Goal: Task Accomplishment & Management: Use online tool/utility

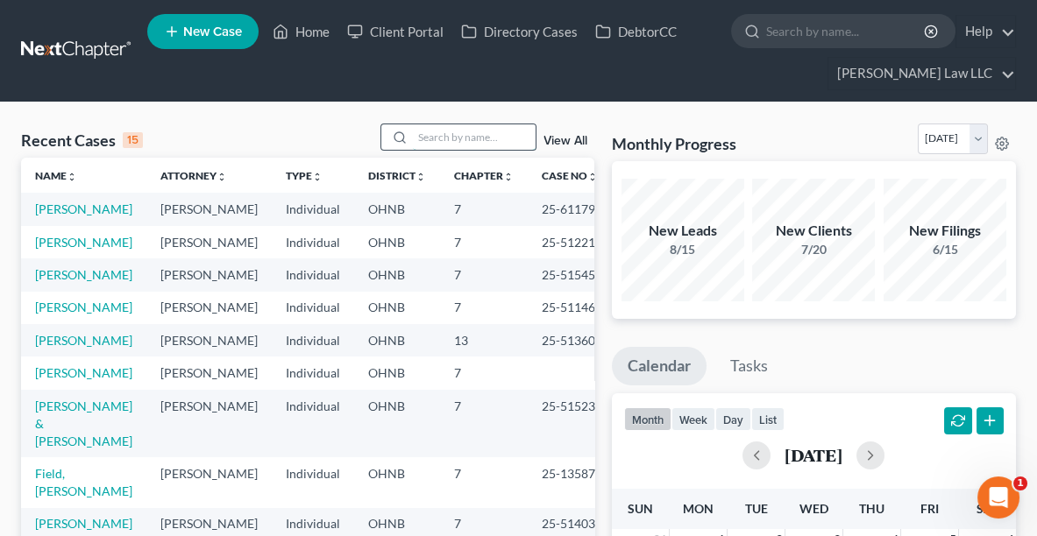
click at [451, 134] on input "search" at bounding box center [474, 136] width 123 height 25
type input "[PERSON_NAME]"
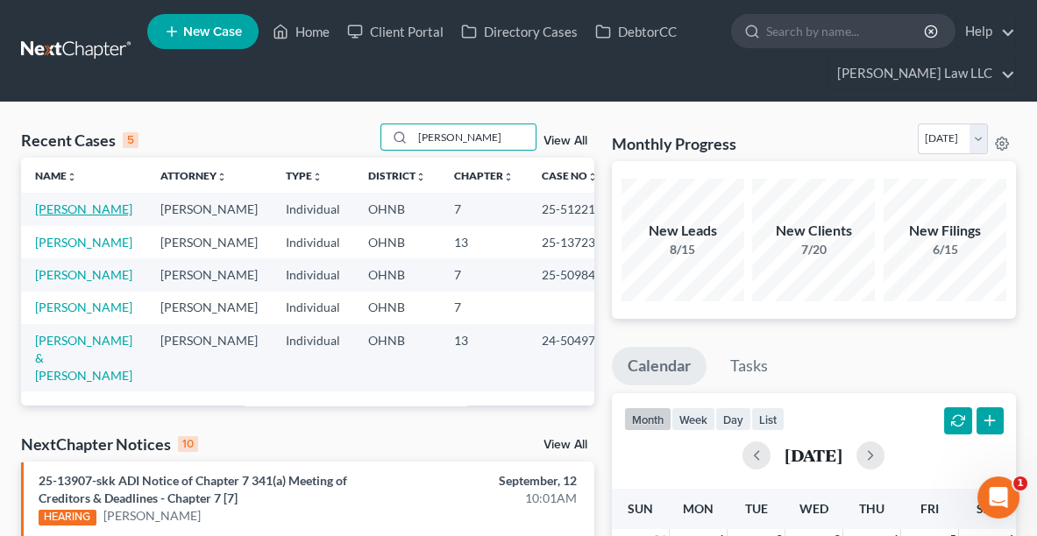
click at [65, 214] on link "[PERSON_NAME]" at bounding box center [83, 209] width 97 height 15
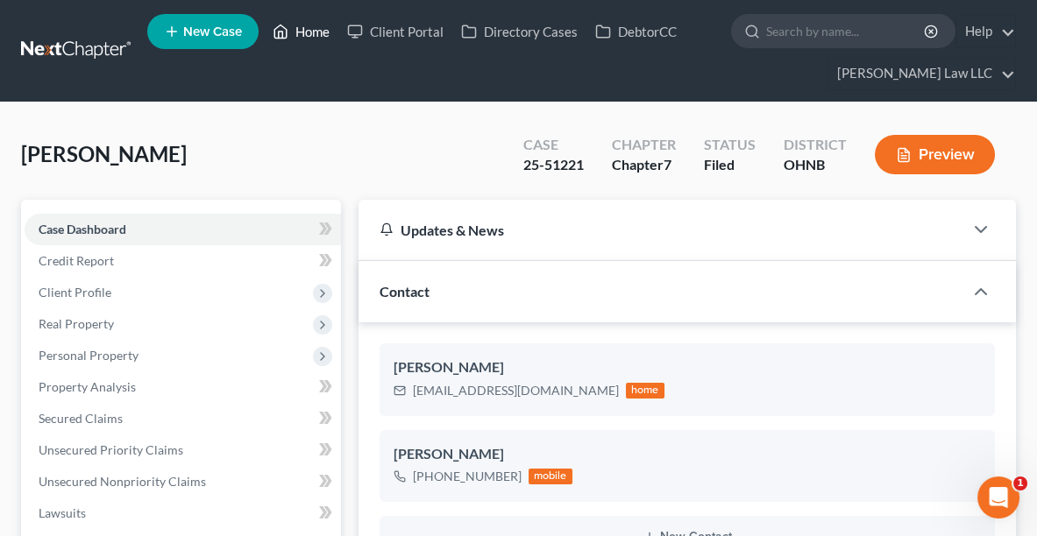
scroll to position [366, 0]
click at [316, 33] on link "Home" at bounding box center [301, 32] width 75 height 32
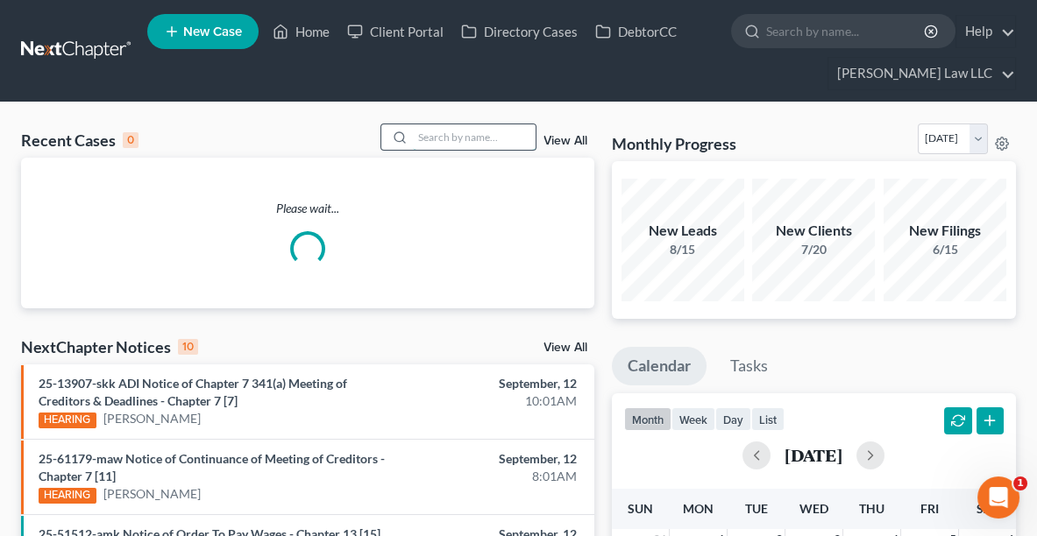
click at [464, 131] on input "search" at bounding box center [474, 136] width 123 height 25
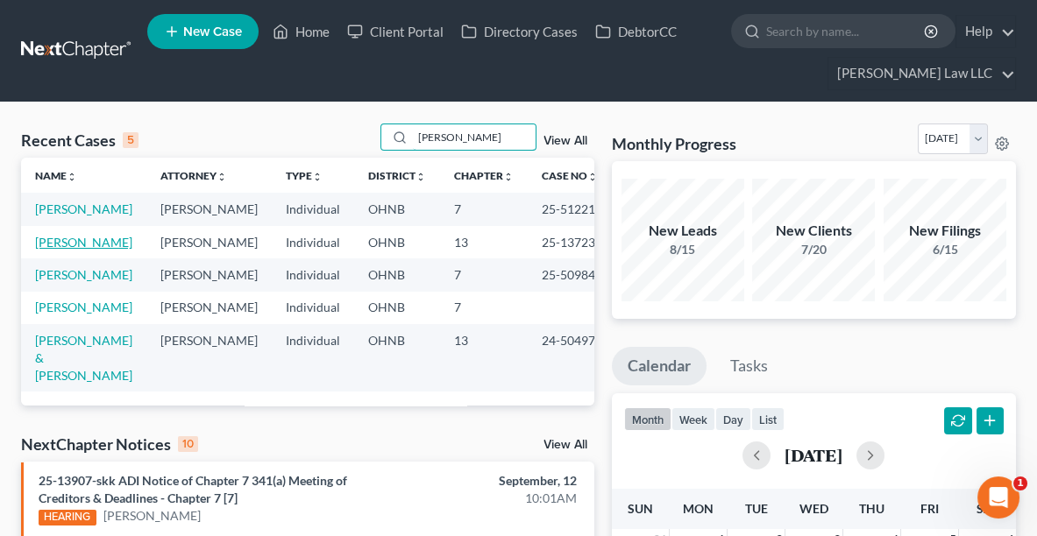
type input "[PERSON_NAME]"
click at [61, 250] on link "[PERSON_NAME]" at bounding box center [83, 242] width 97 height 15
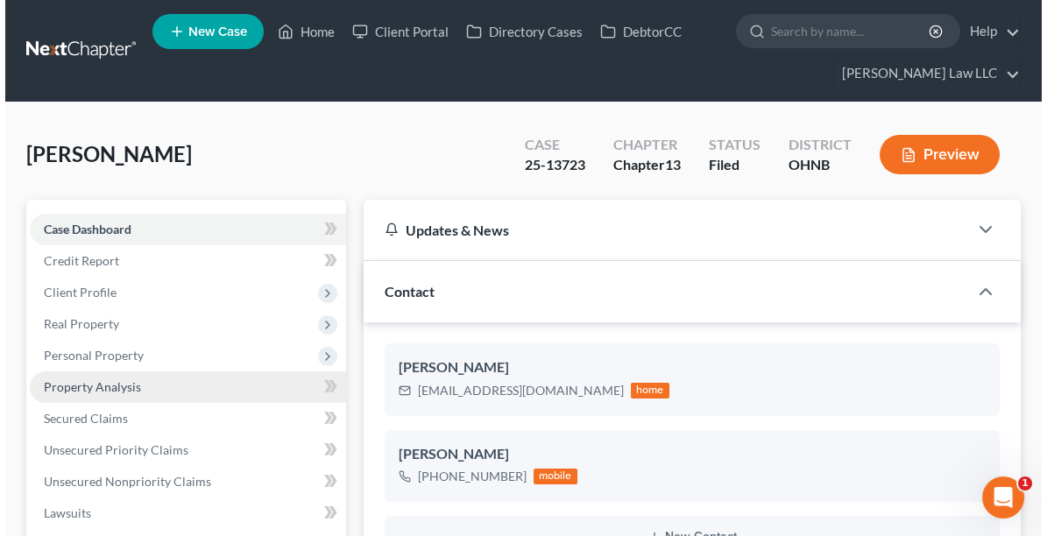
scroll to position [204, 0]
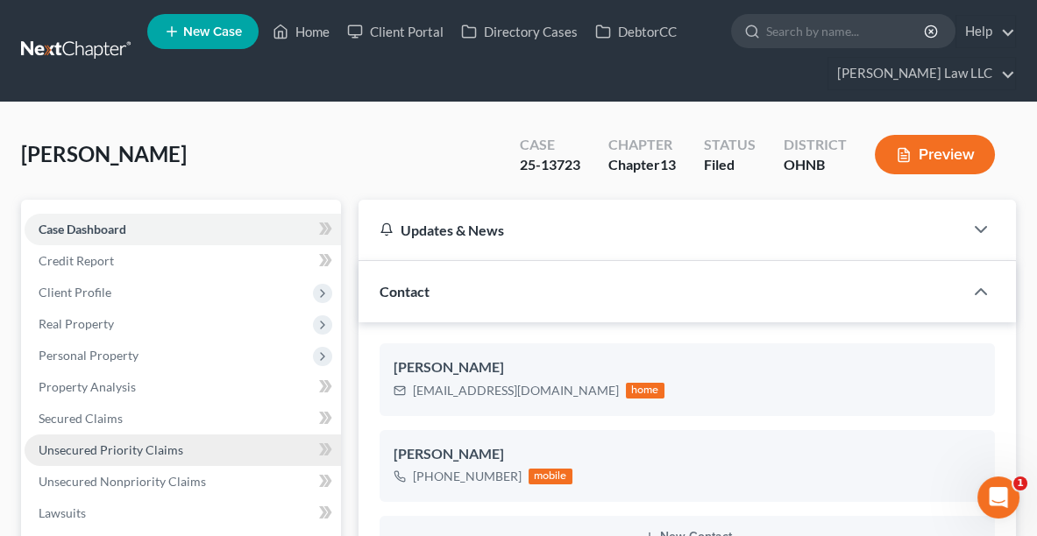
click at [97, 449] on span "Unsecured Priority Claims" at bounding box center [111, 450] width 145 height 15
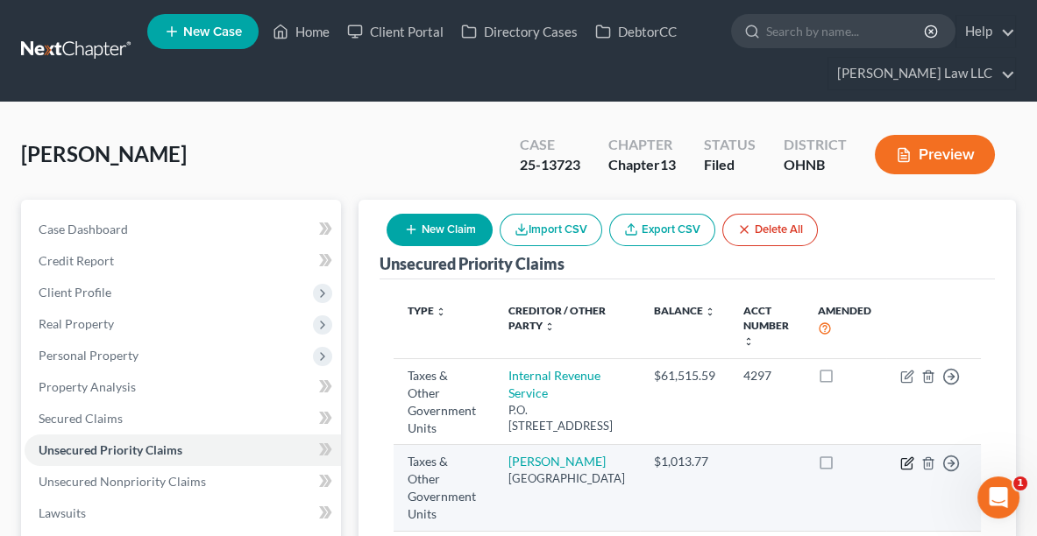
click at [909, 465] on icon "button" at bounding box center [909, 462] width 8 height 8
select select "1"
select select "36"
select select "0"
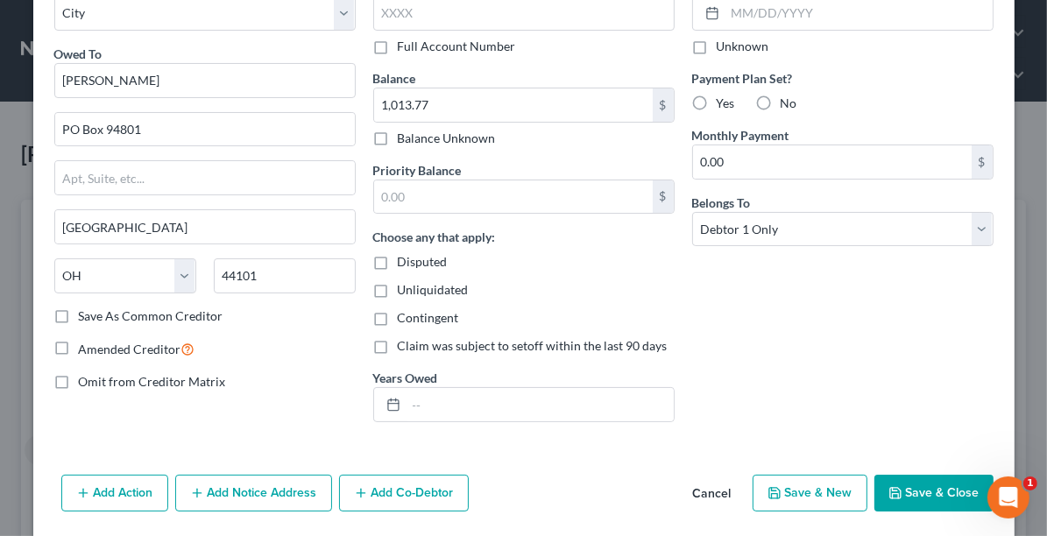
scroll to position [107, 0]
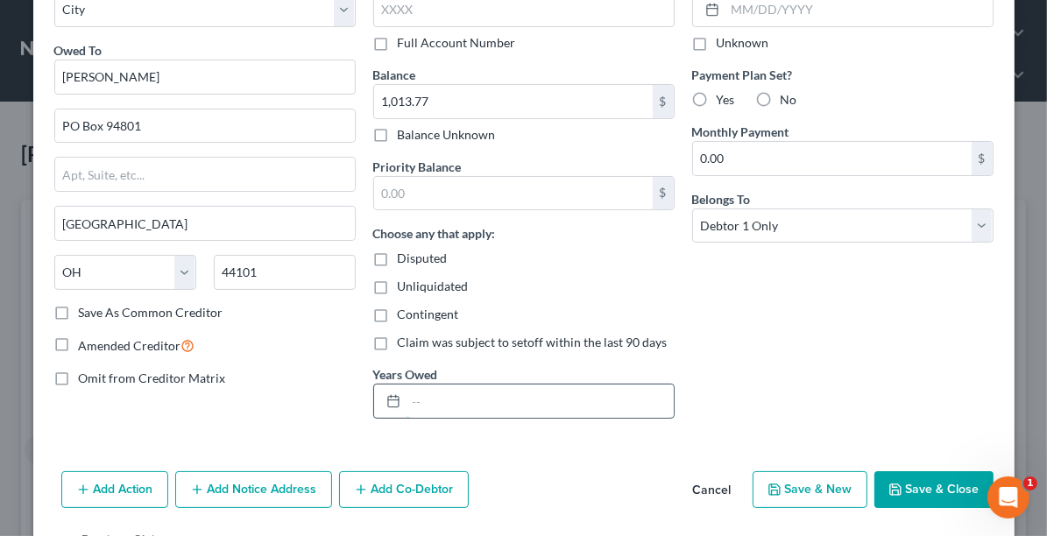
click at [449, 406] on input "text" at bounding box center [540, 401] width 267 height 33
type input "2019, 2020, & 2022"
click at [496, 193] on input "text" at bounding box center [513, 193] width 279 height 33
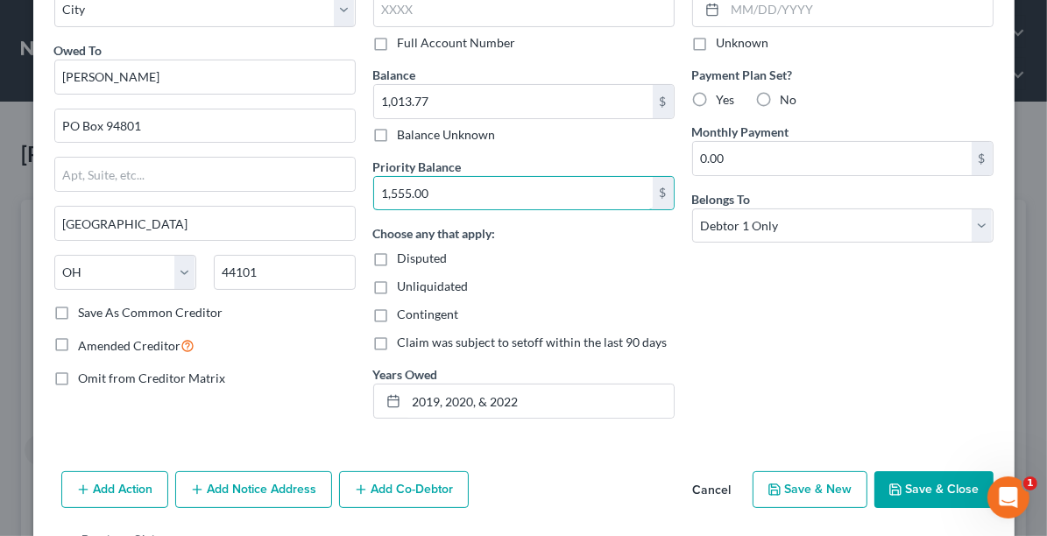
type input "1,555.00"
click at [912, 483] on button "Save & Close" at bounding box center [934, 490] width 119 height 37
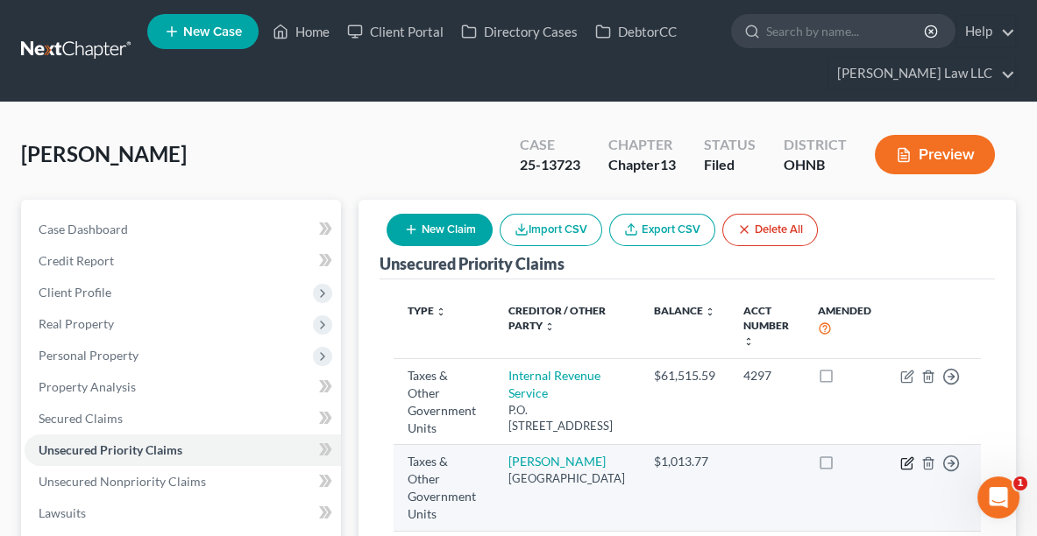
click at [912, 471] on icon "button" at bounding box center [907, 464] width 14 height 14
select select "1"
select select "36"
select select "0"
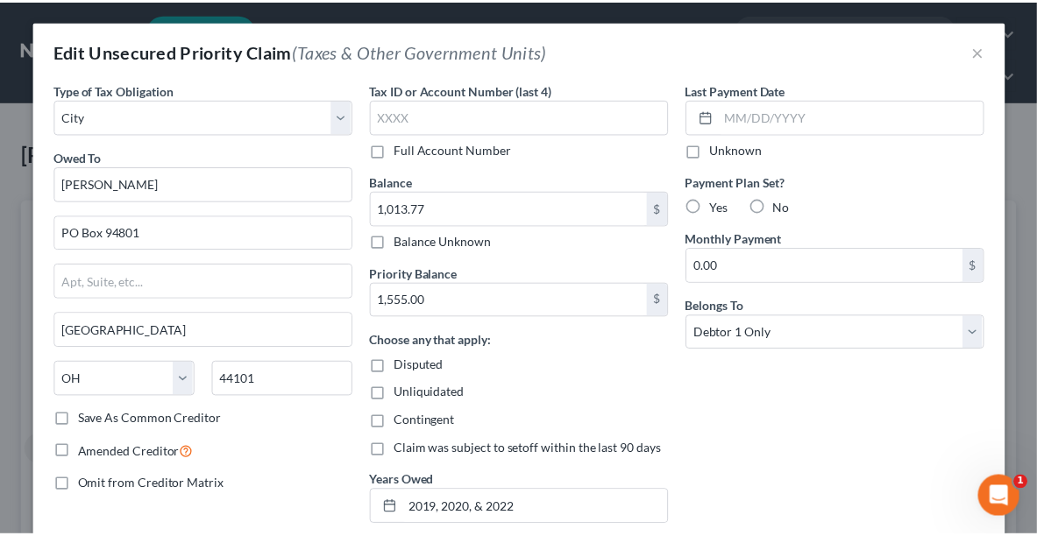
scroll to position [160, 0]
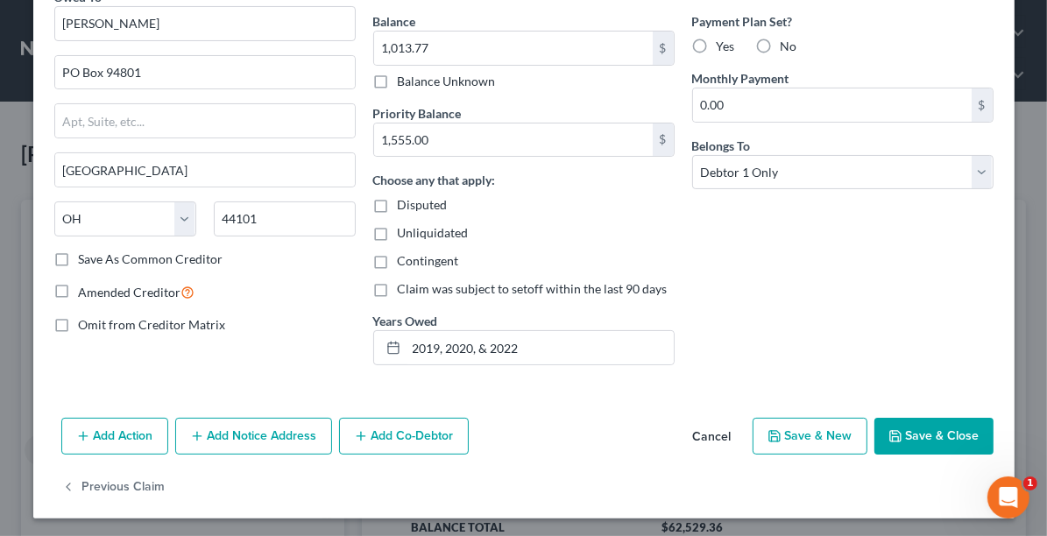
click at [905, 437] on button "Save & Close" at bounding box center [934, 436] width 119 height 37
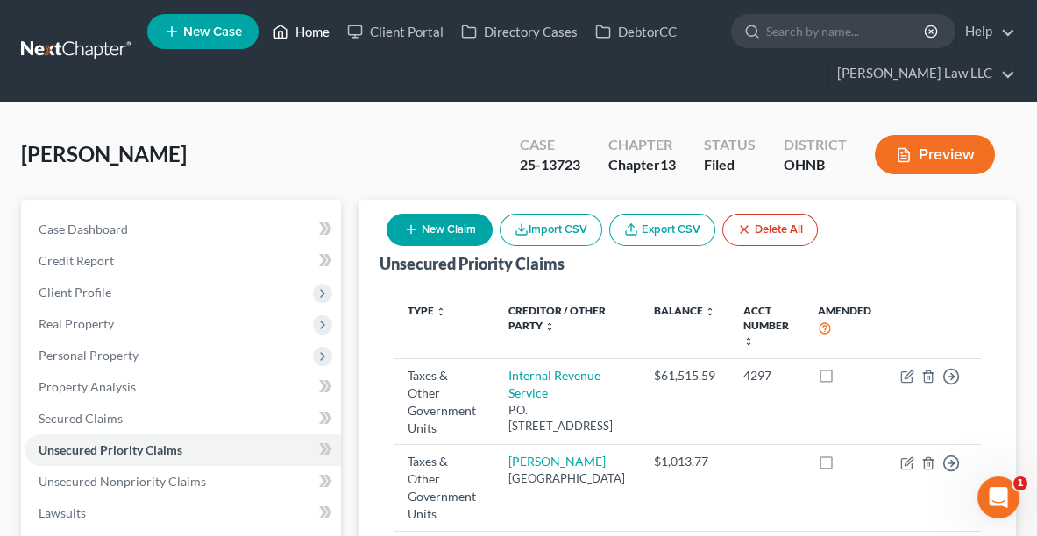
click at [300, 39] on link "Home" at bounding box center [301, 32] width 75 height 32
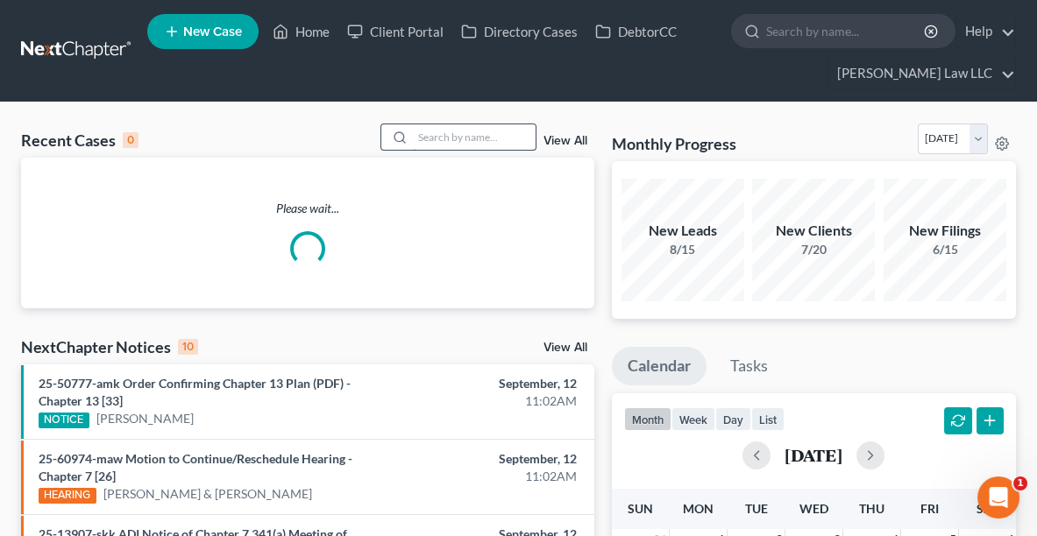
click at [418, 141] on input "search" at bounding box center [474, 136] width 123 height 25
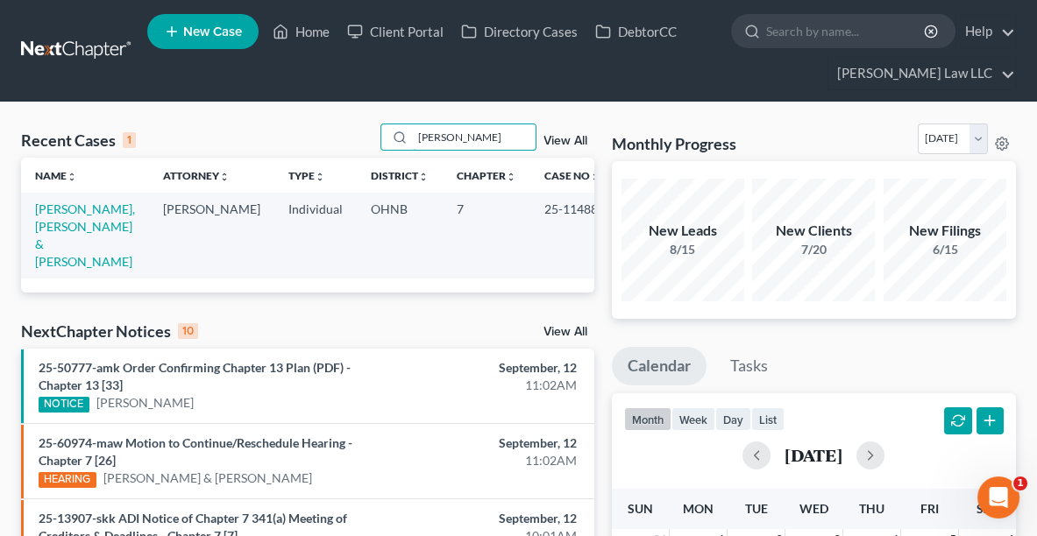
drag, startPoint x: 488, startPoint y: 135, endPoint x: 296, endPoint y: 142, distance: 192.1
click at [296, 142] on div "Recent Cases 1 [PERSON_NAME] View All" at bounding box center [307, 141] width 573 height 34
type input "[PERSON_NAME]"
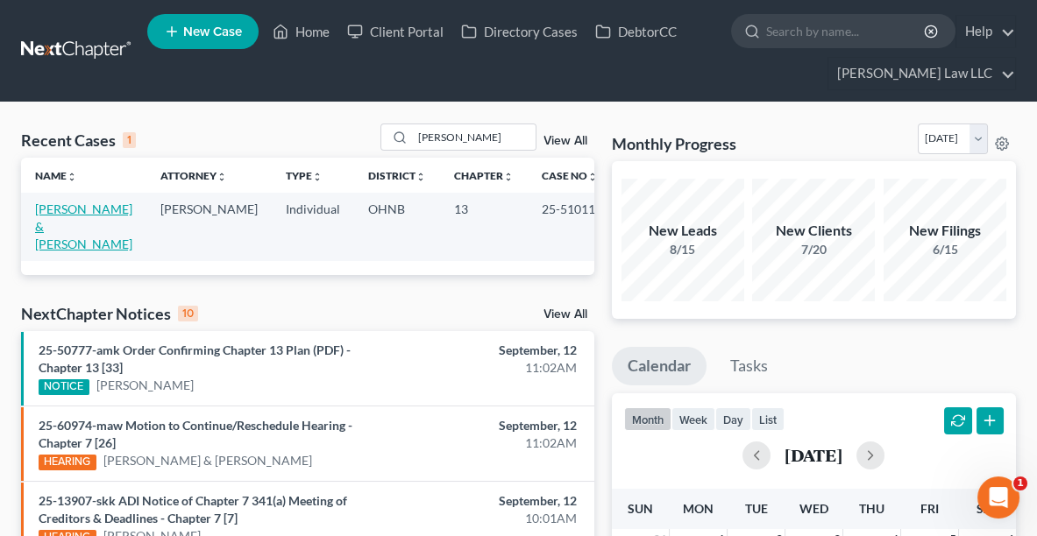
click at [60, 218] on link "[PERSON_NAME] & [PERSON_NAME]" at bounding box center [83, 227] width 97 height 50
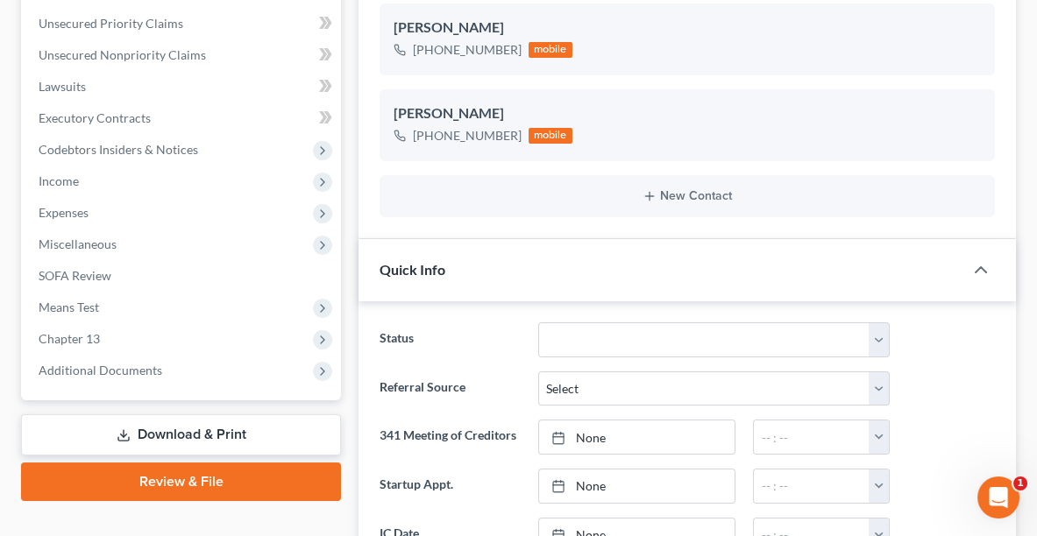
scroll to position [505, 0]
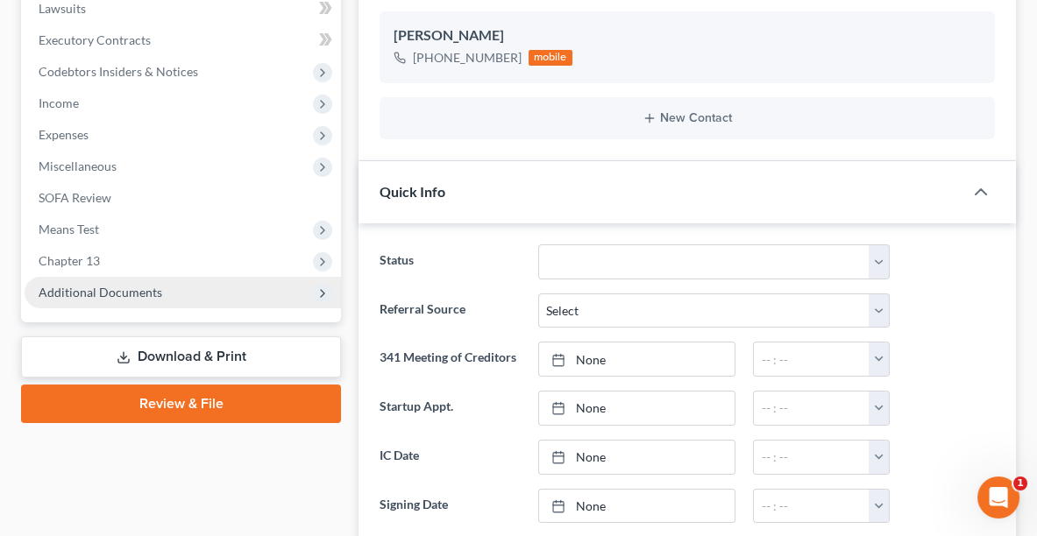
click at [108, 294] on span "Additional Documents" at bounding box center [101, 292] width 124 height 15
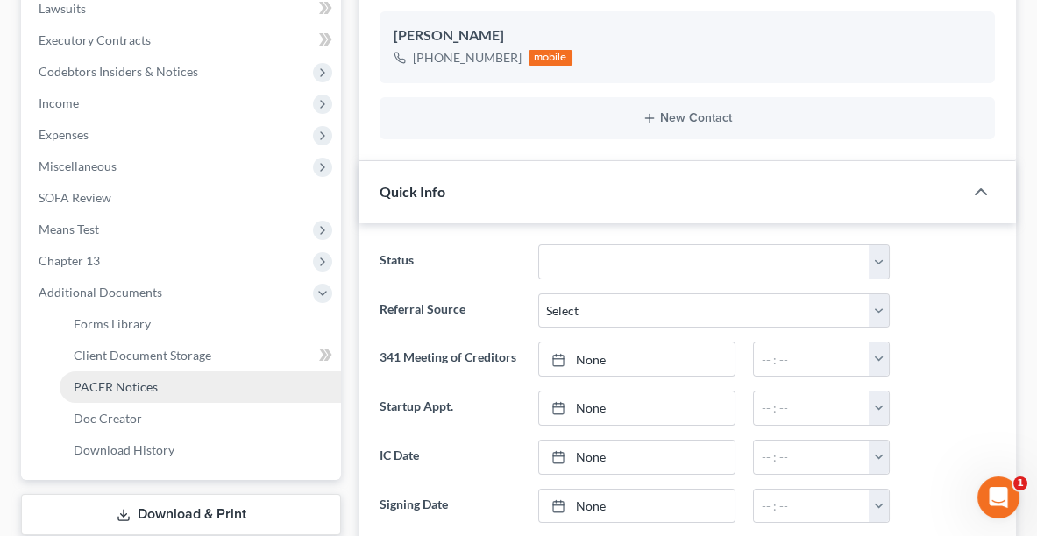
click at [117, 382] on span "PACER Notices" at bounding box center [116, 387] width 84 height 15
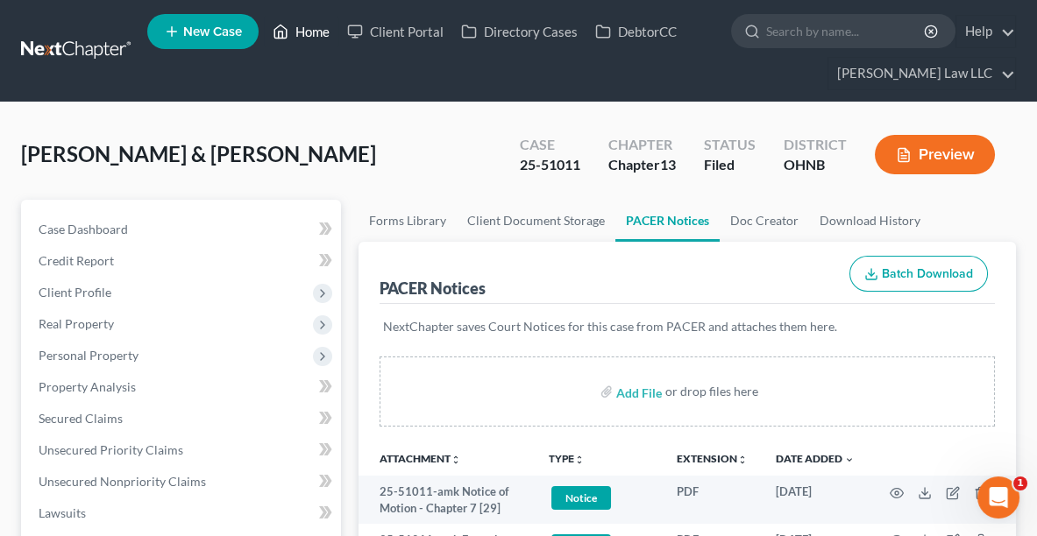
click at [314, 42] on link "Home" at bounding box center [301, 32] width 75 height 32
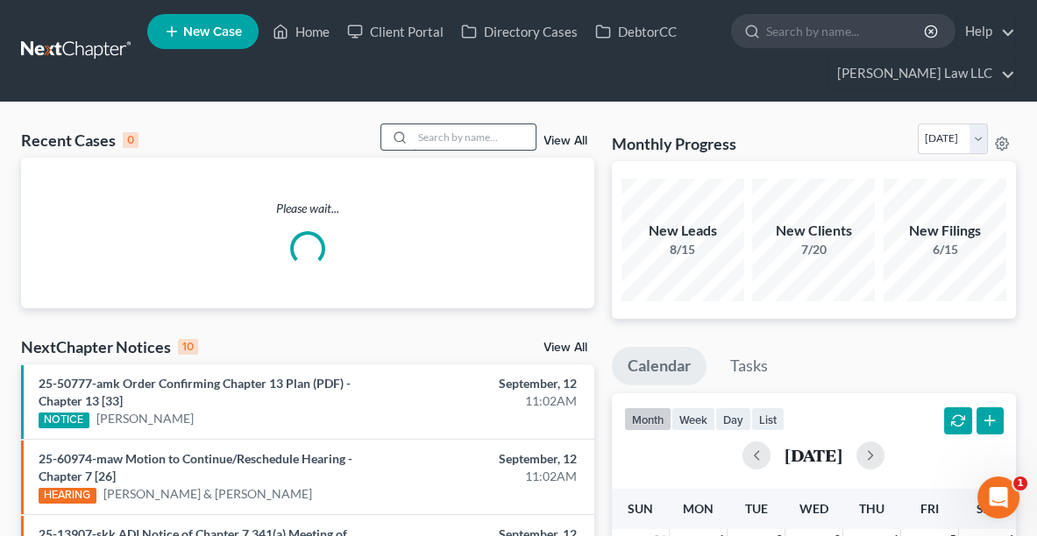
click at [486, 138] on input "search" at bounding box center [474, 136] width 123 height 25
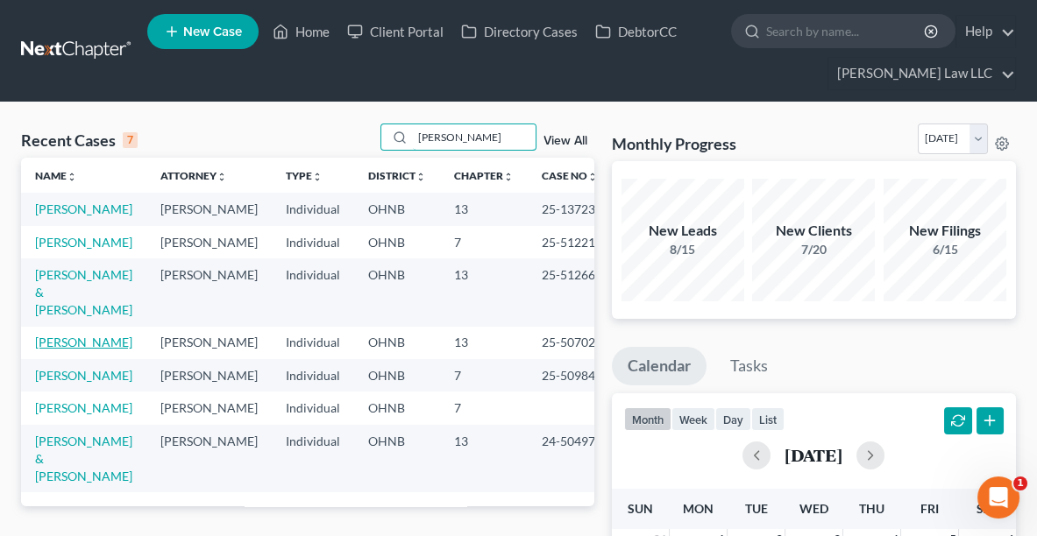
type input "[PERSON_NAME]"
click at [67, 350] on link "[PERSON_NAME]" at bounding box center [83, 342] width 97 height 15
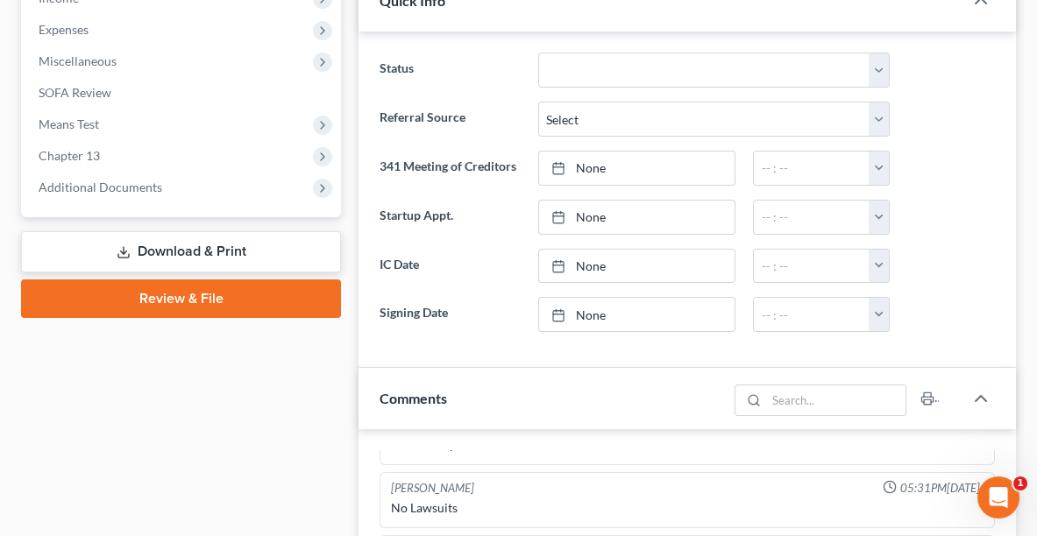
scroll to position [613, 0]
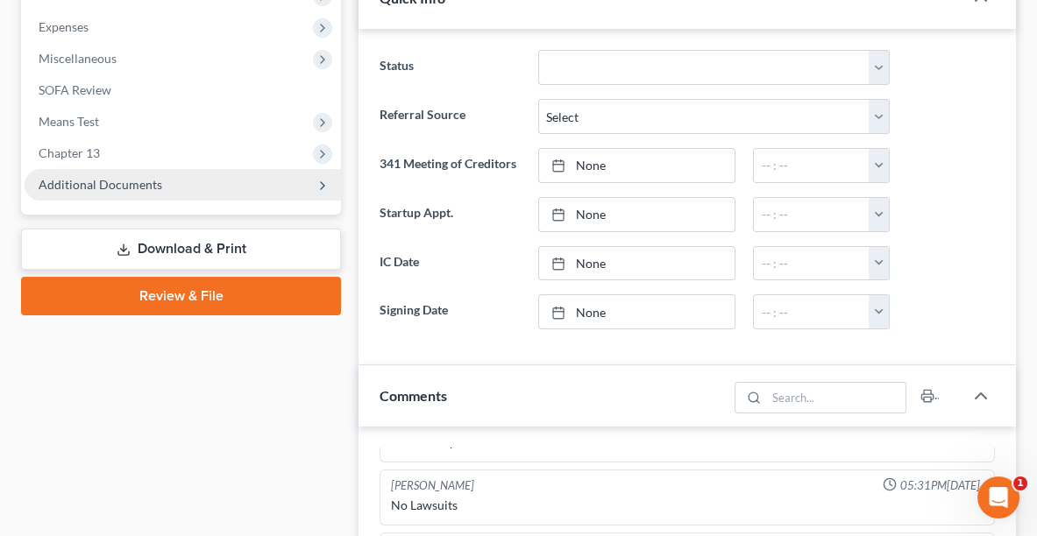
click at [190, 179] on span "Additional Documents" at bounding box center [183, 185] width 316 height 32
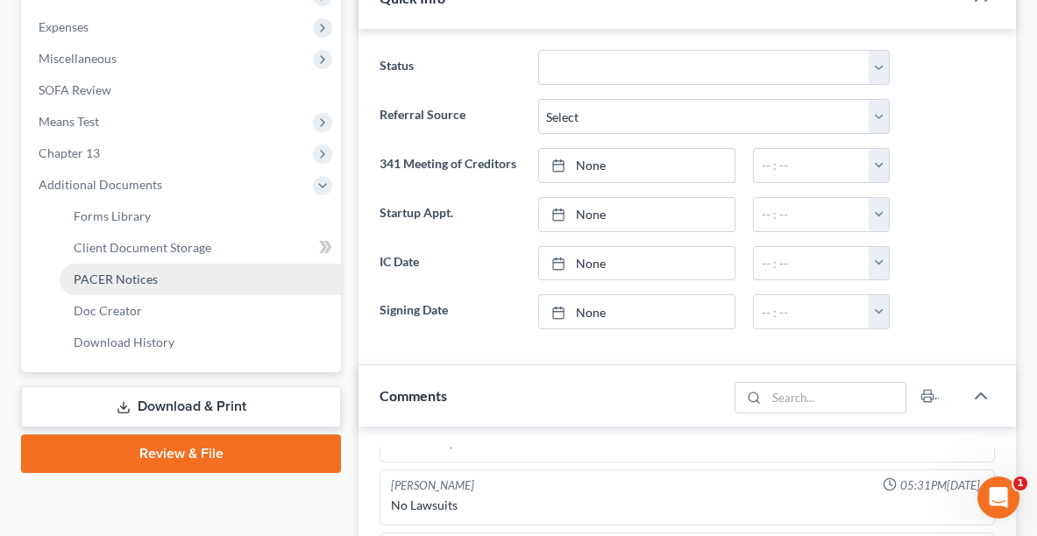
click at [160, 270] on link "PACER Notices" at bounding box center [200, 280] width 281 height 32
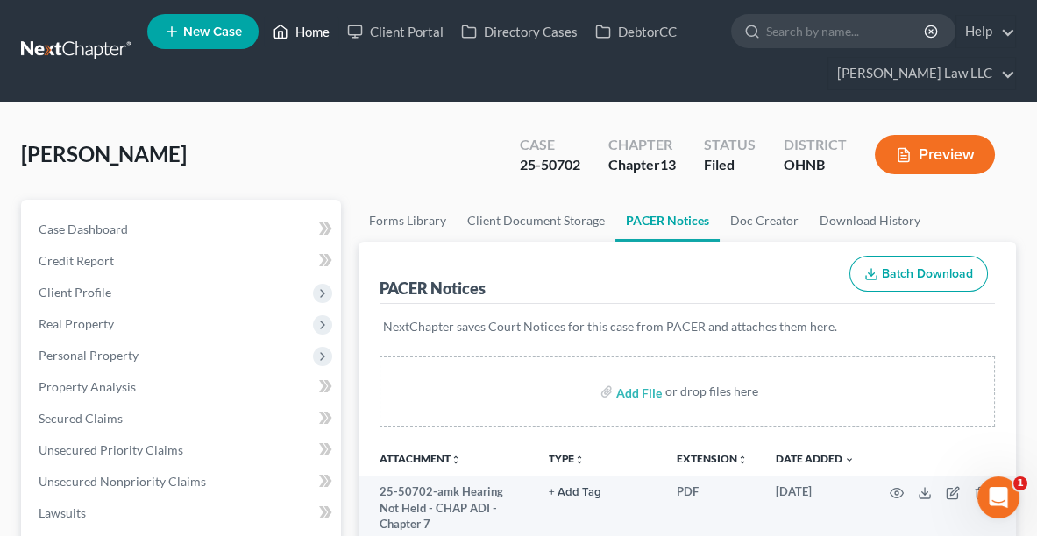
click at [315, 33] on link "Home" at bounding box center [301, 32] width 75 height 32
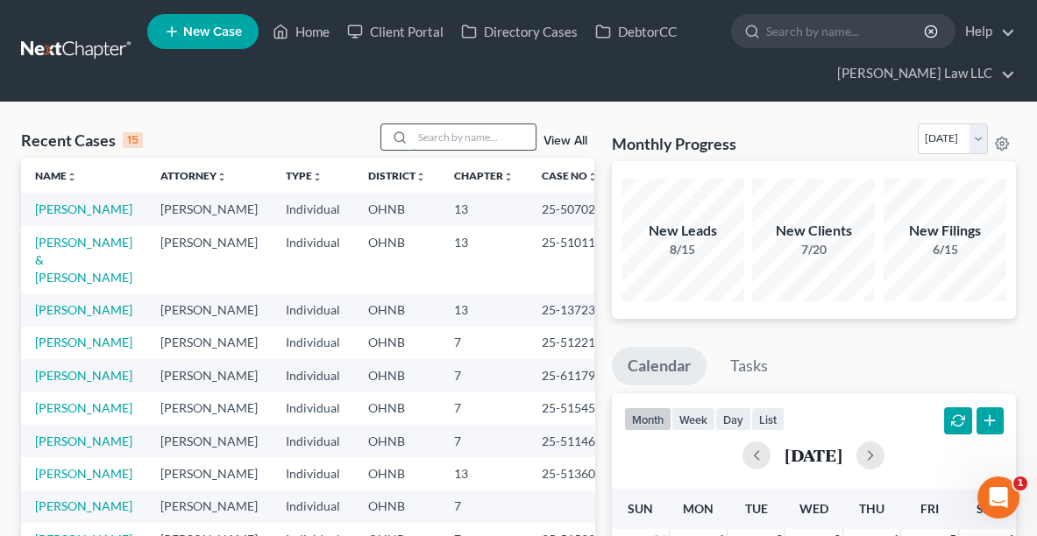
click at [489, 138] on input "search" at bounding box center [474, 136] width 123 height 25
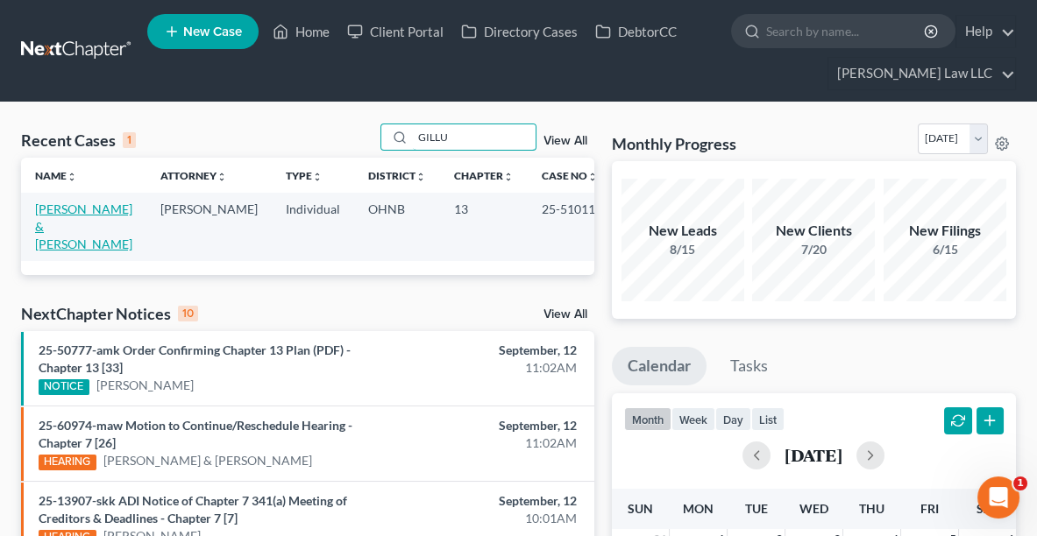
type input "GILLU"
click at [47, 202] on link "[PERSON_NAME] & [PERSON_NAME]" at bounding box center [83, 227] width 97 height 50
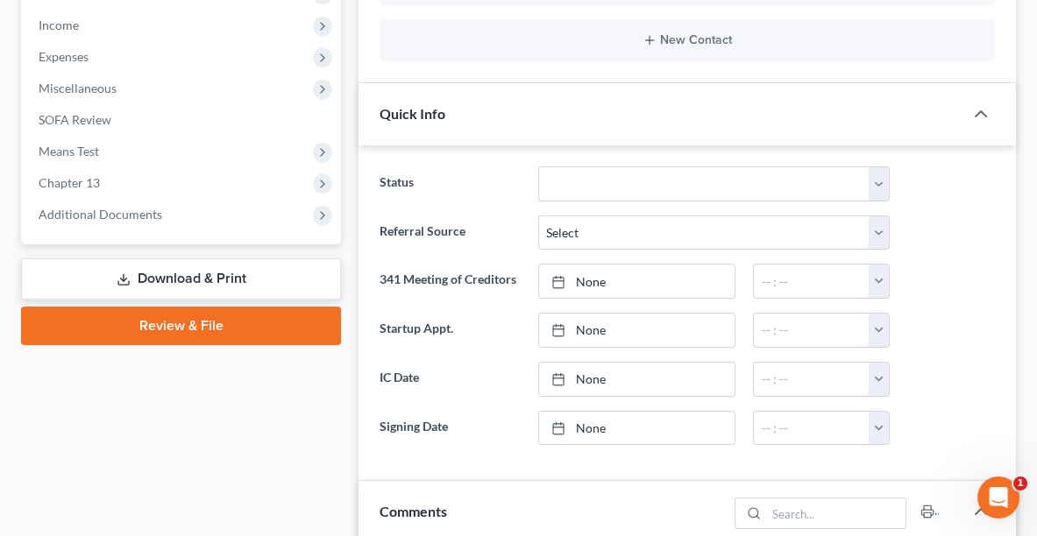
scroll to position [575, 0]
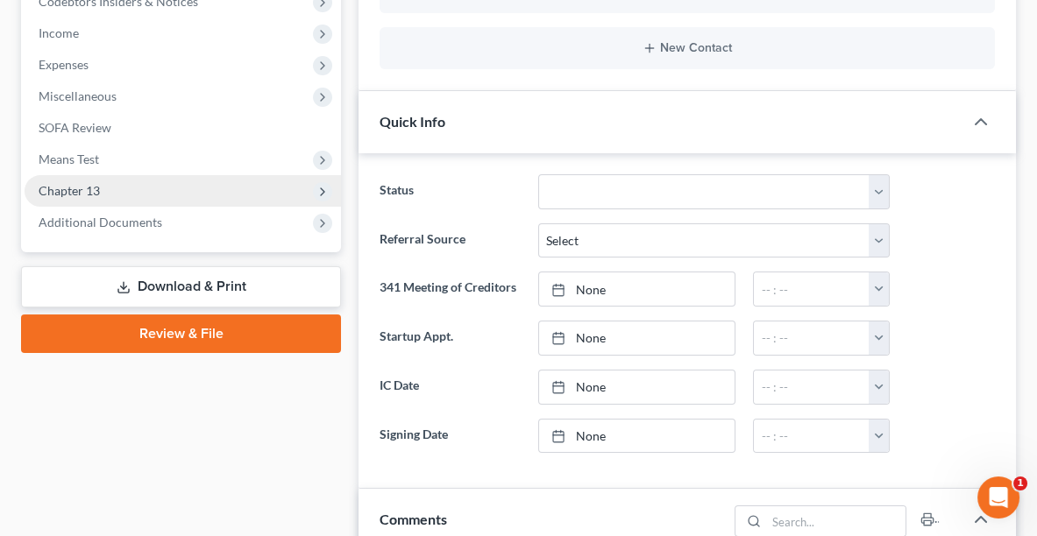
click at [131, 203] on span "Chapter 13" at bounding box center [183, 191] width 316 height 32
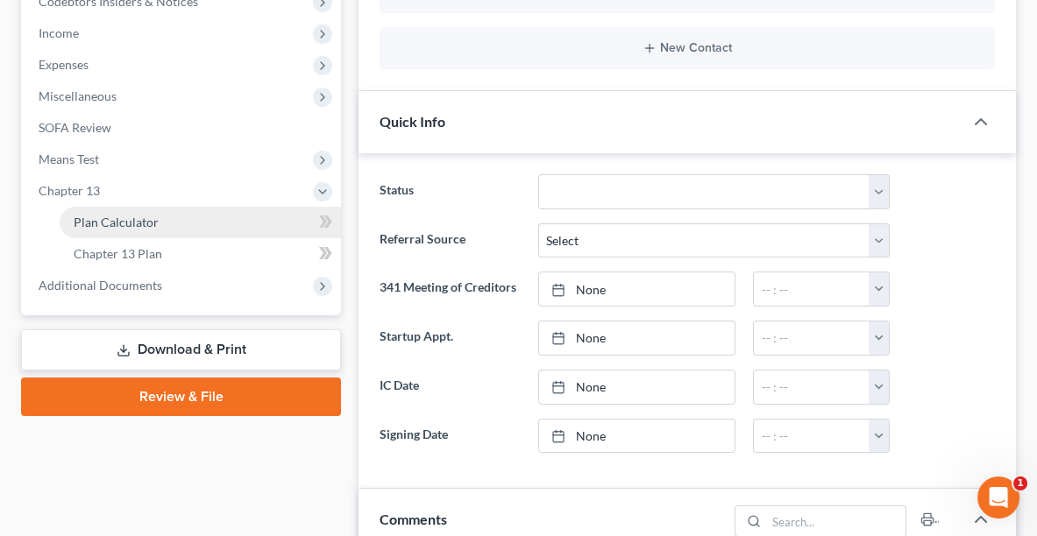
click at [195, 231] on link "Plan Calculator" at bounding box center [200, 223] width 281 height 32
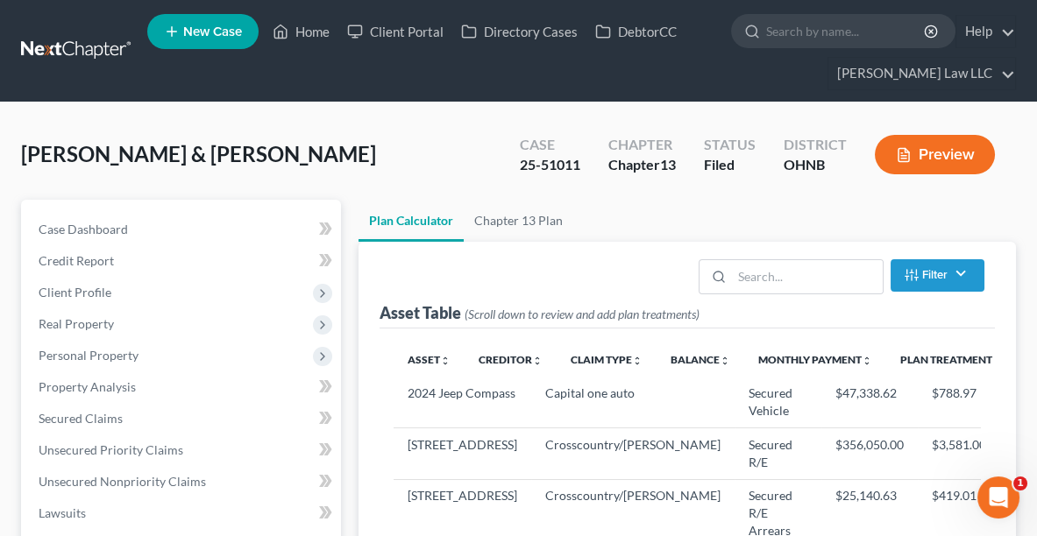
select select "59"
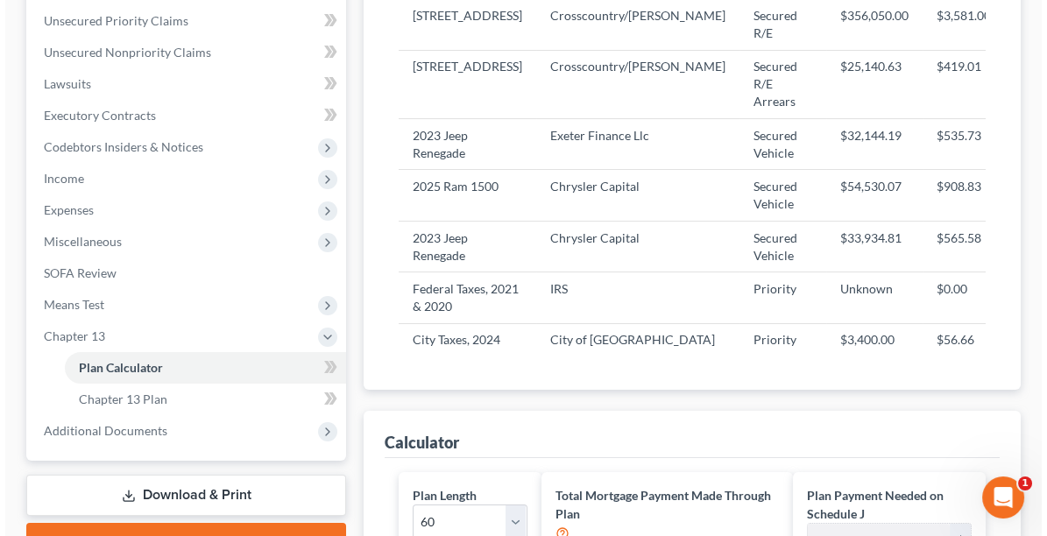
scroll to position [247, 0]
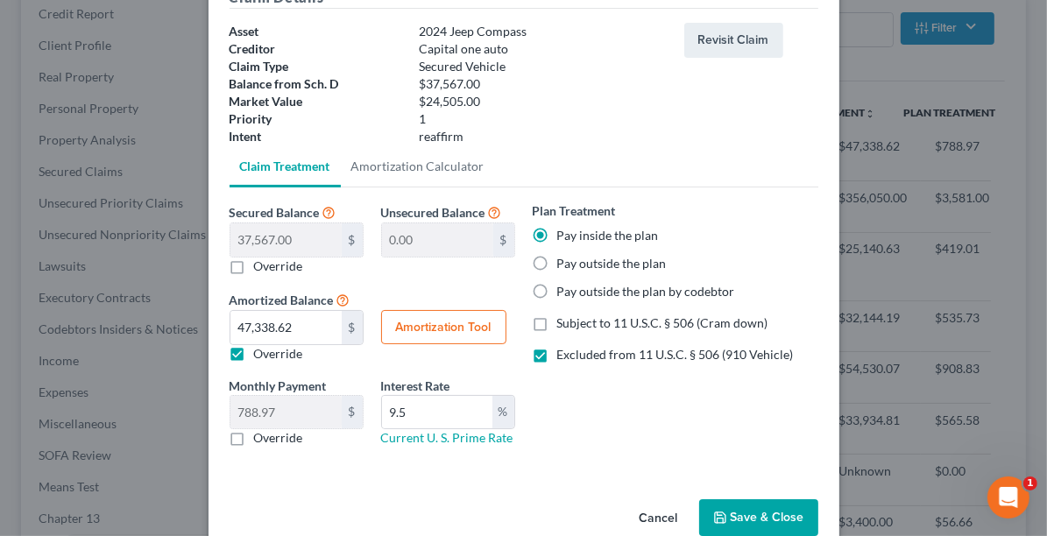
scroll to position [96, 0]
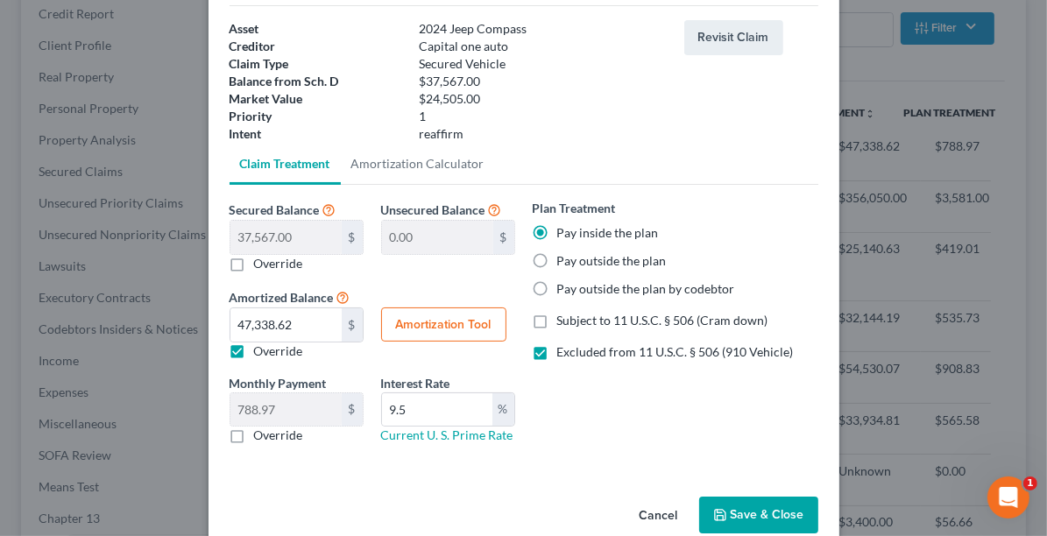
click at [422, 315] on button "Amortization Tool" at bounding box center [443, 325] width 125 height 35
type input "37,567.00"
type input "9.5"
type input "60"
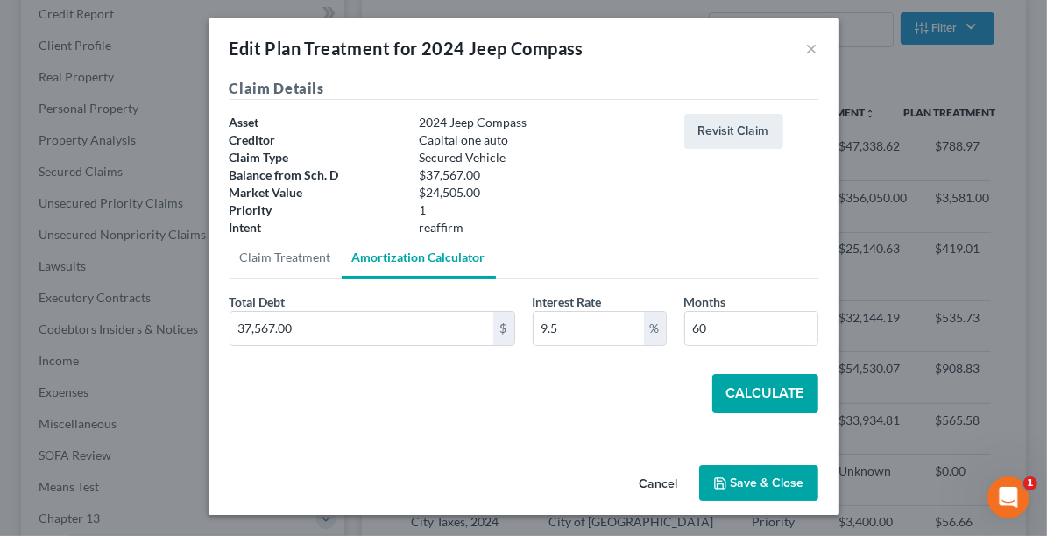
scroll to position [1, 0]
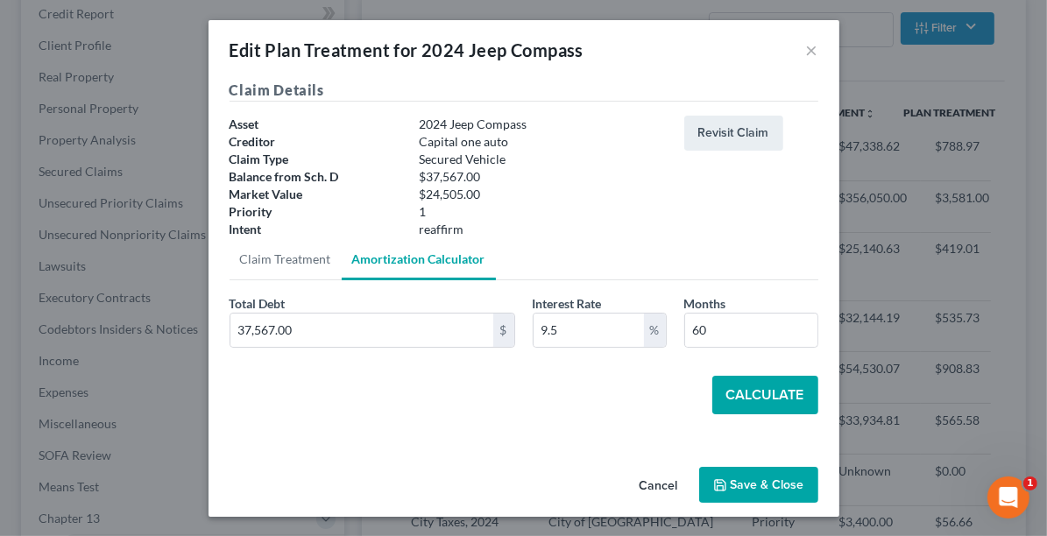
click at [745, 401] on button "Calculate" at bounding box center [766, 395] width 106 height 39
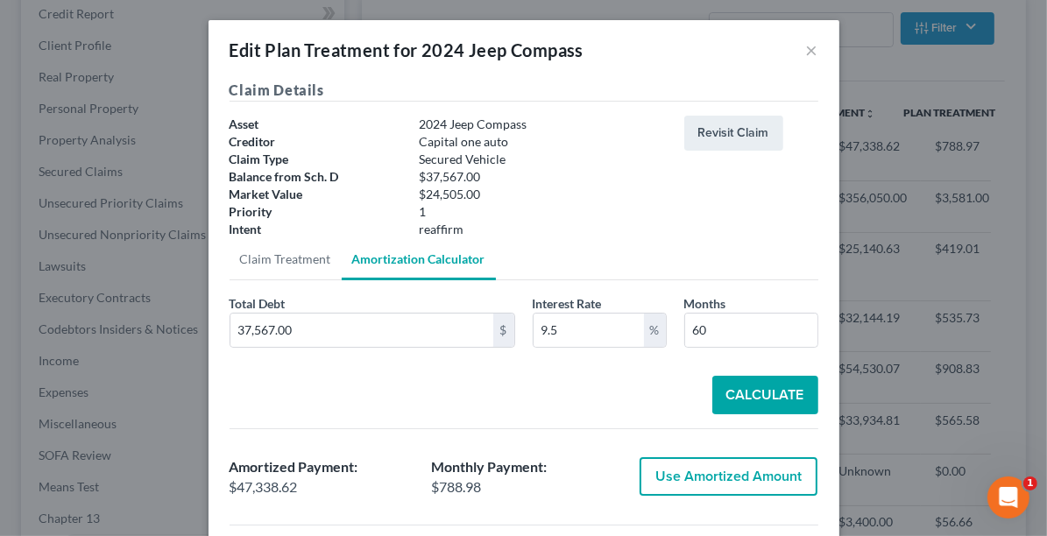
click at [727, 470] on button "Use Amortized Amount" at bounding box center [729, 477] width 178 height 39
type input "47,338.61"
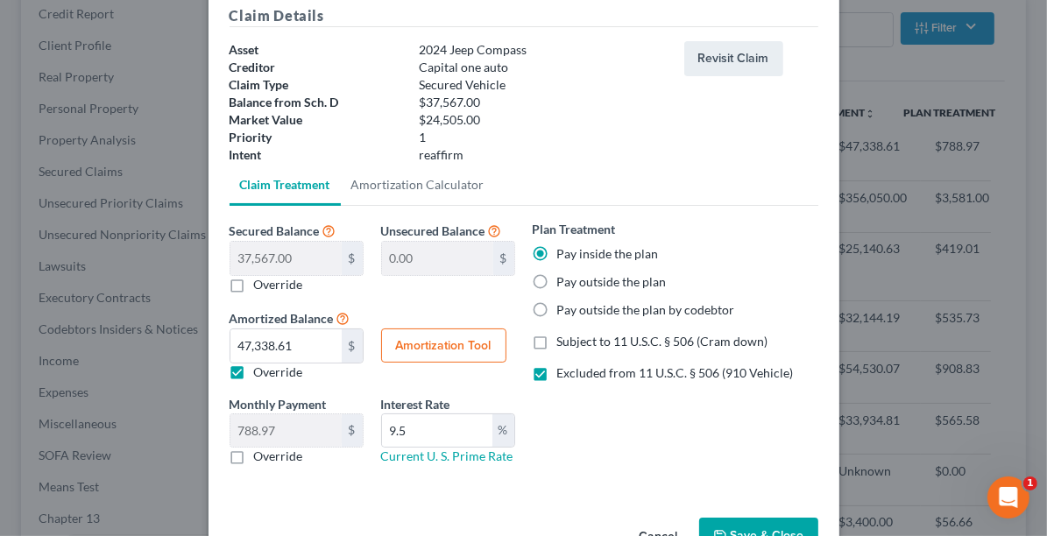
scroll to position [125, 0]
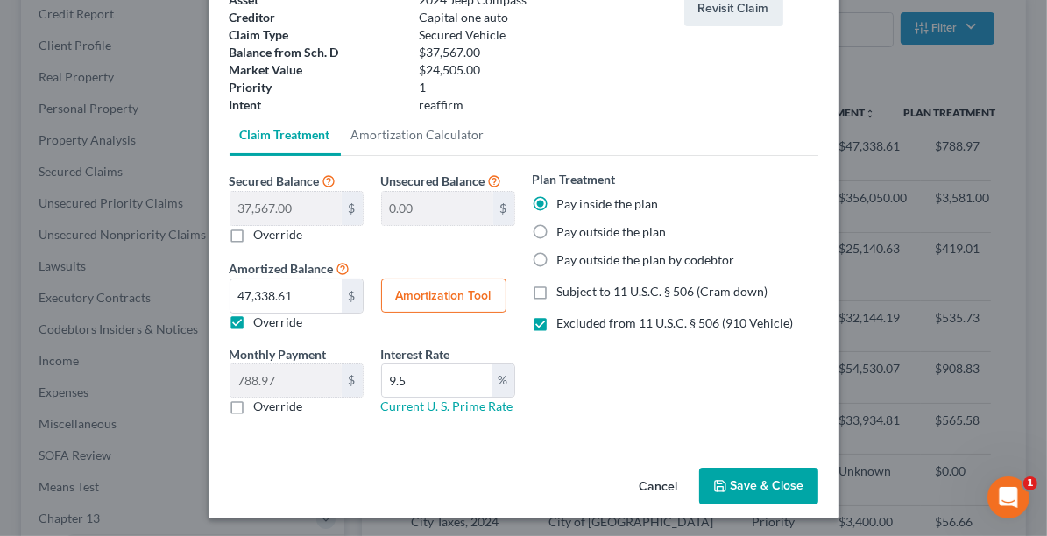
click at [758, 486] on button "Save & Close" at bounding box center [758, 486] width 119 height 37
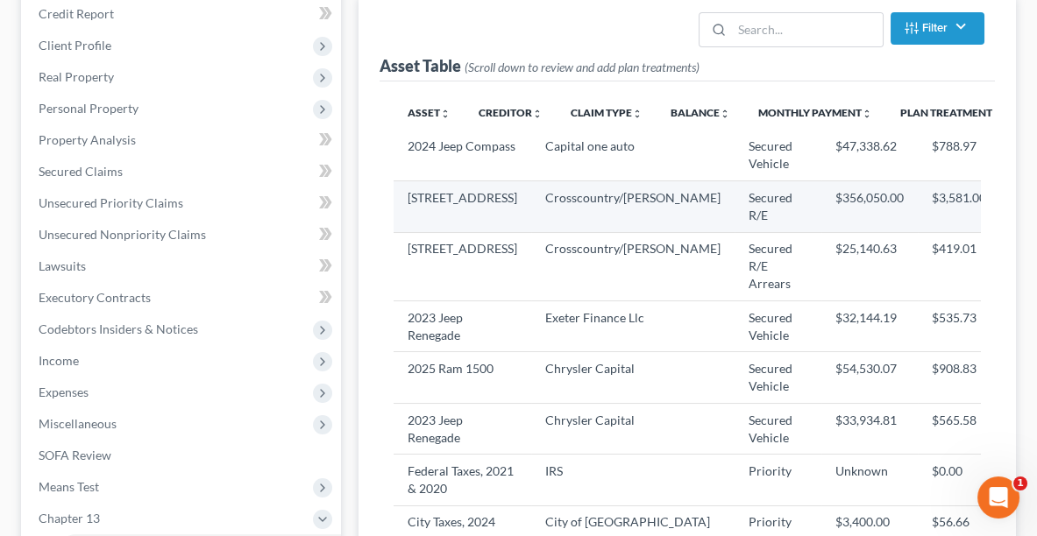
select select "59"
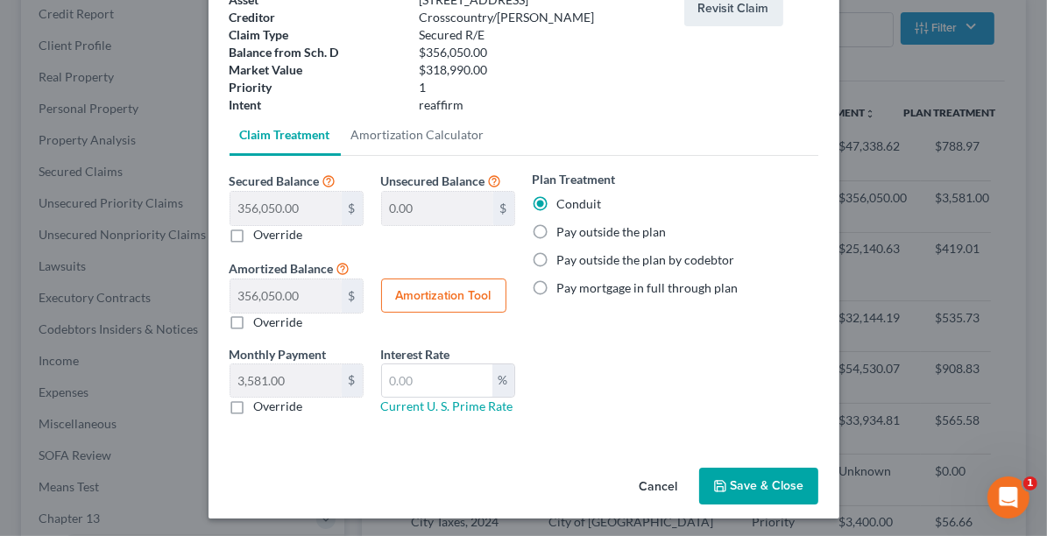
click at [721, 484] on icon "button" at bounding box center [721, 486] width 14 height 14
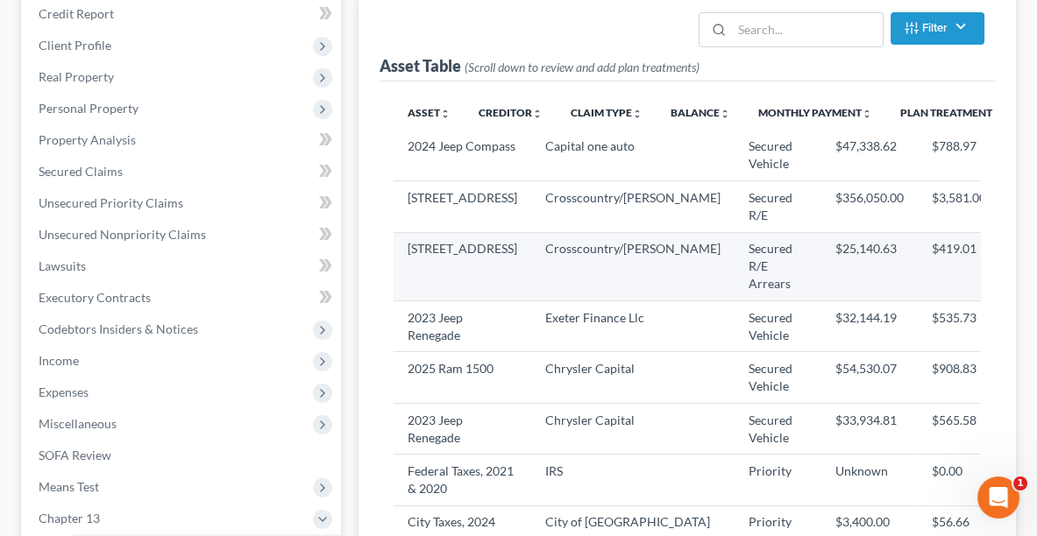
click at [1029, 265] on img "button" at bounding box center [1036, 257] width 15 height 15
select select "59"
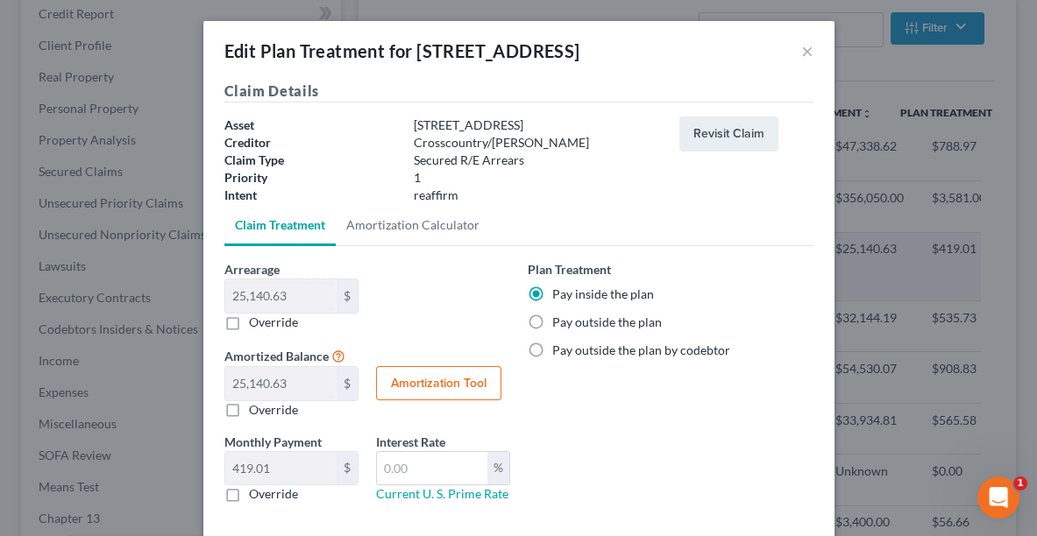
click at [921, 292] on div "Edit Plan Treatment for [STREET_ADDRESS] × Claim Details Asset [STREET_ADDRESS]…" at bounding box center [518, 268] width 1037 height 536
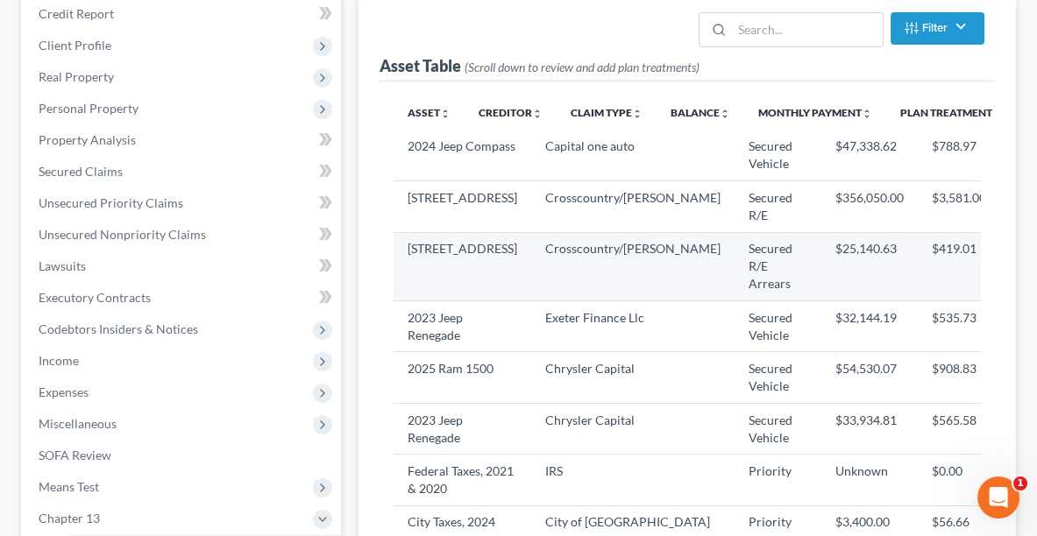
click at [1029, 265] on img "button" at bounding box center [1036, 257] width 15 height 15
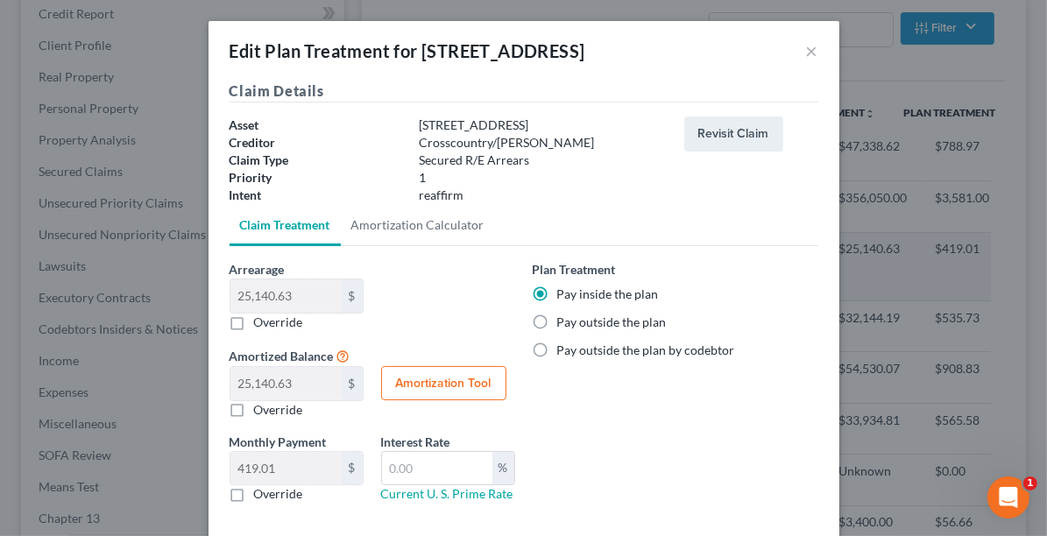
click at [921, 292] on div "Edit Plan Treatment for [STREET_ADDRESS] × Claim Details Asset [STREET_ADDRESS]…" at bounding box center [523, 268] width 1047 height 536
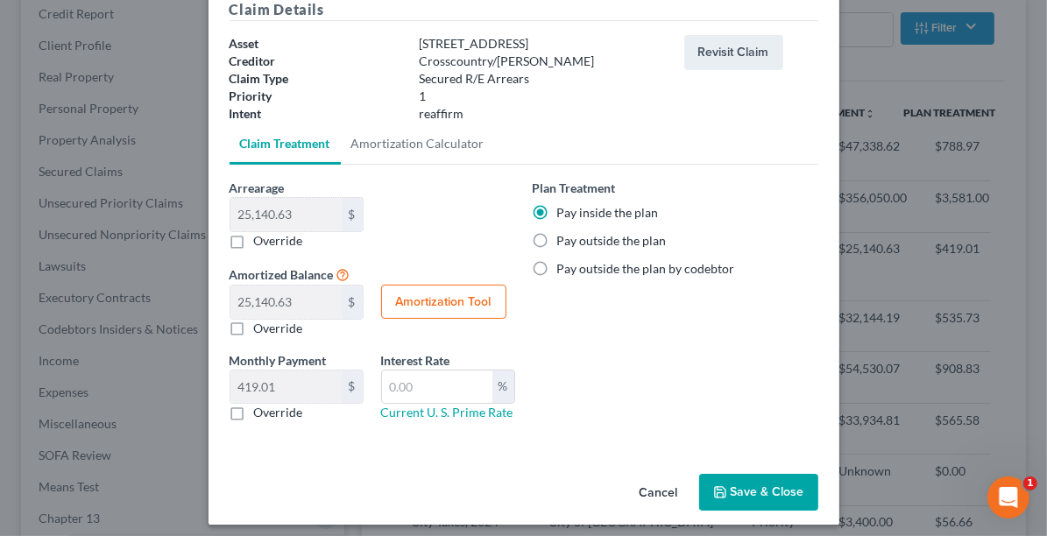
scroll to position [88, 0]
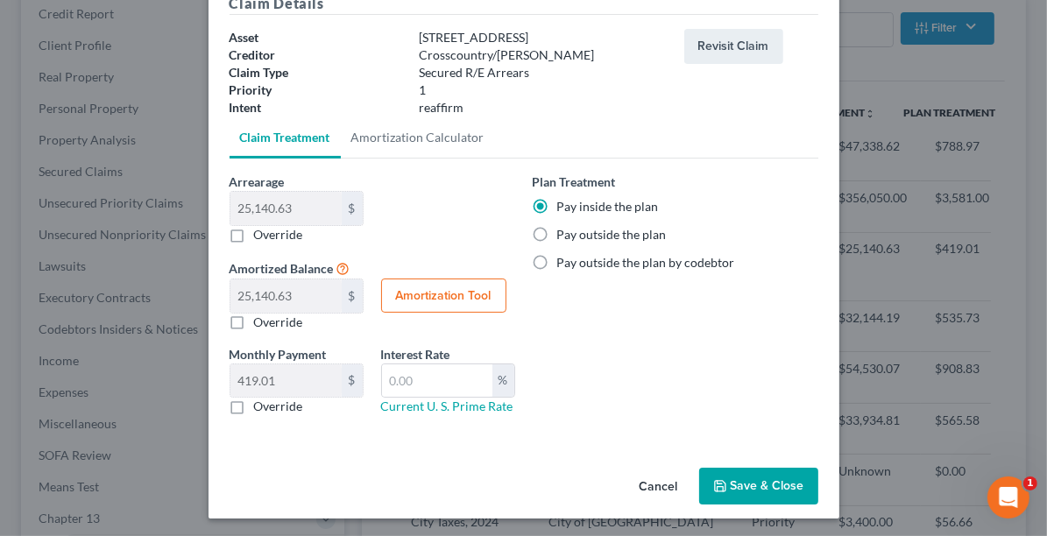
click at [744, 479] on button "Save & Close" at bounding box center [758, 486] width 119 height 37
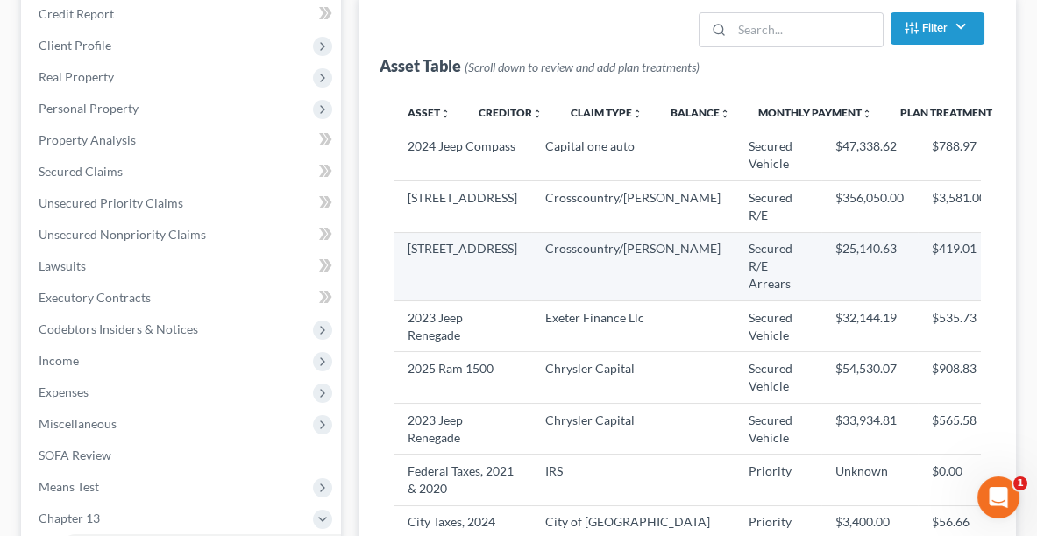
select select "59"
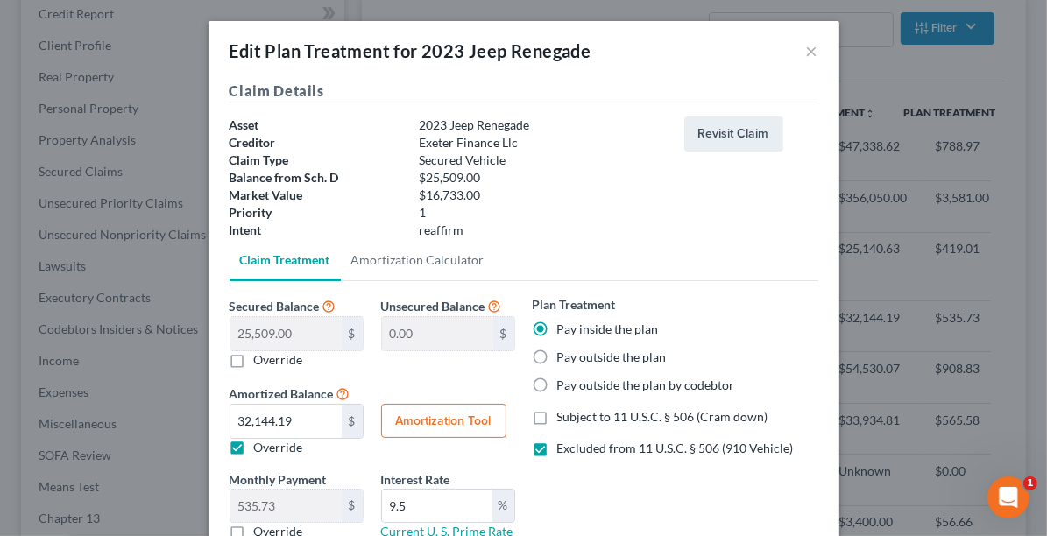
click at [415, 418] on button "Amortization Tool" at bounding box center [443, 421] width 125 height 35
type input "25,509.00"
type input "9.5"
type input "60"
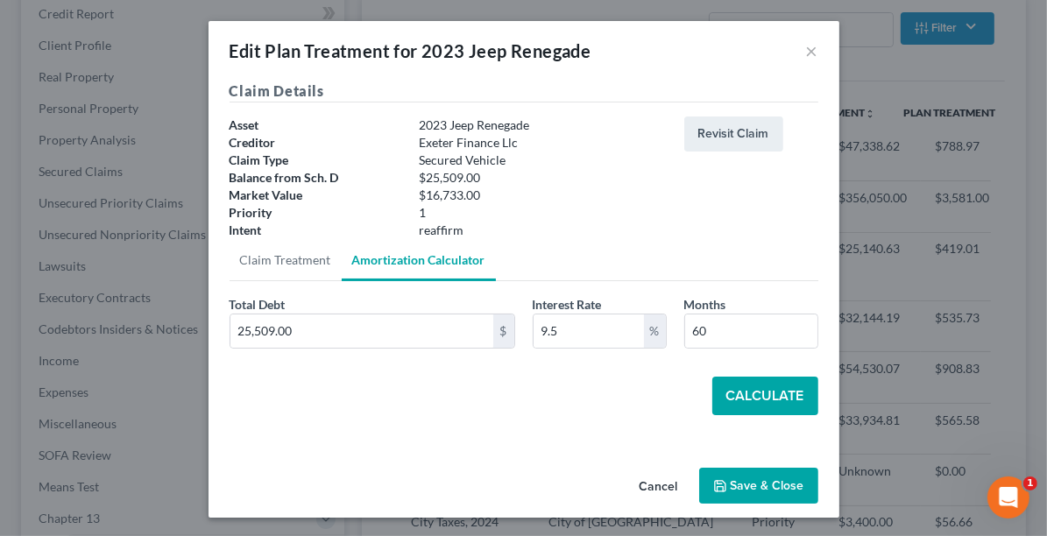
click at [752, 389] on button "Calculate" at bounding box center [766, 396] width 106 height 39
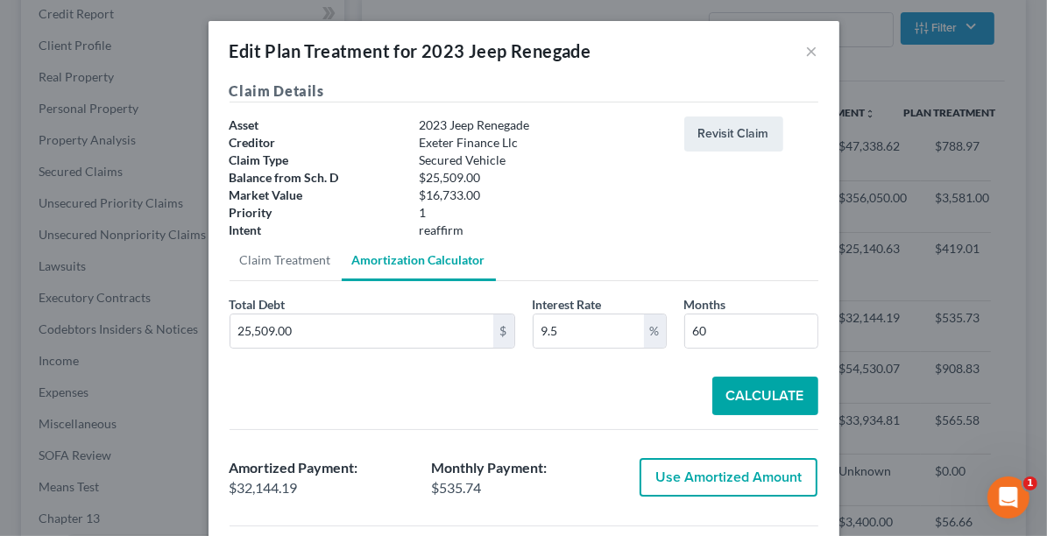
click at [706, 470] on button "Use Amortized Amount" at bounding box center [729, 477] width 178 height 39
type input "32,144.18"
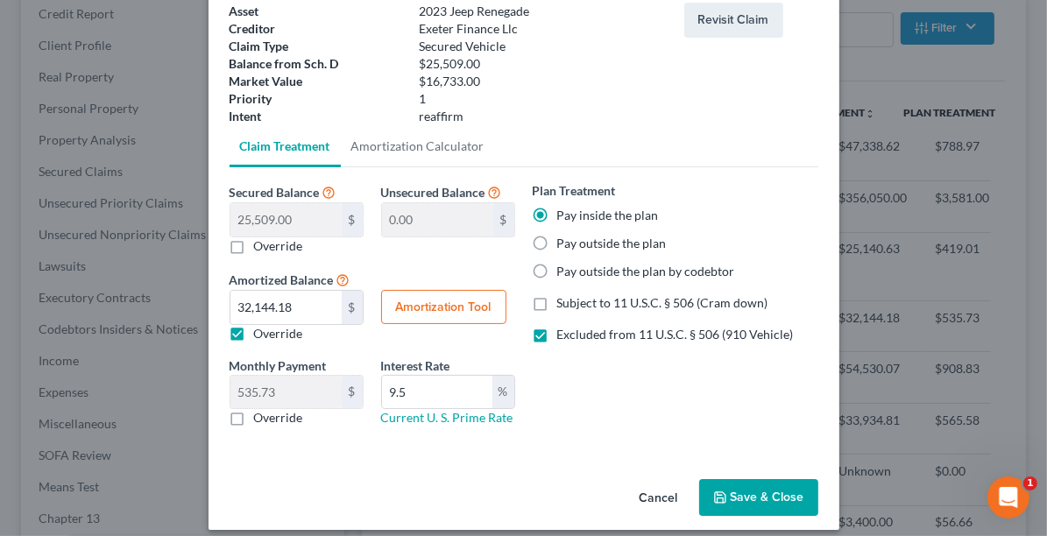
scroll to position [124, 0]
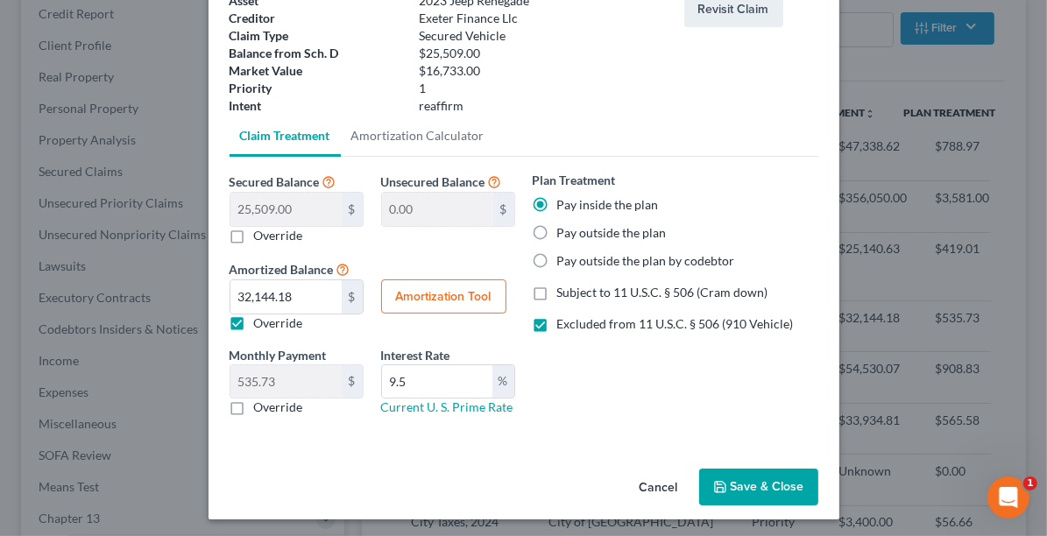
click at [732, 484] on button "Save & Close" at bounding box center [758, 487] width 119 height 37
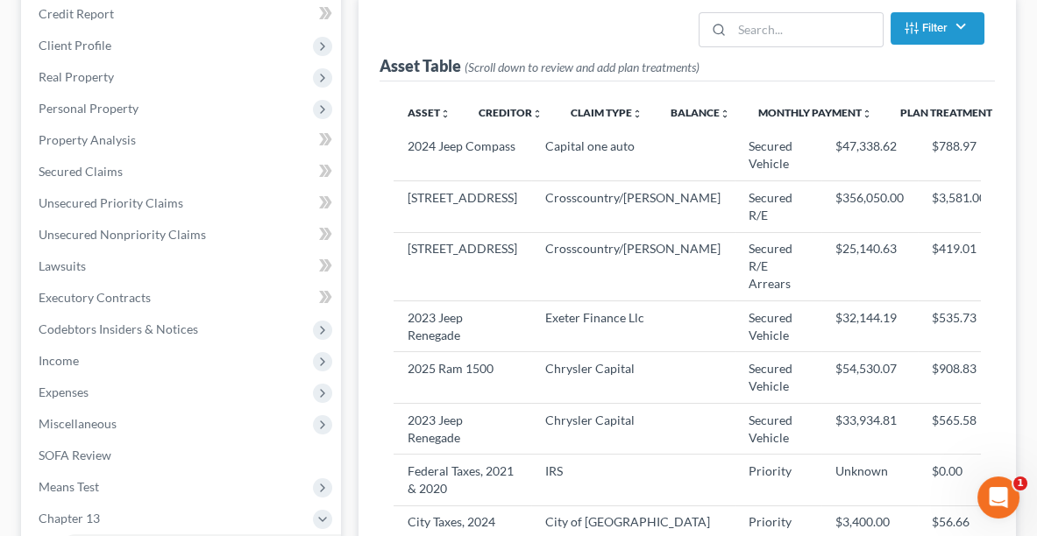
select select "59"
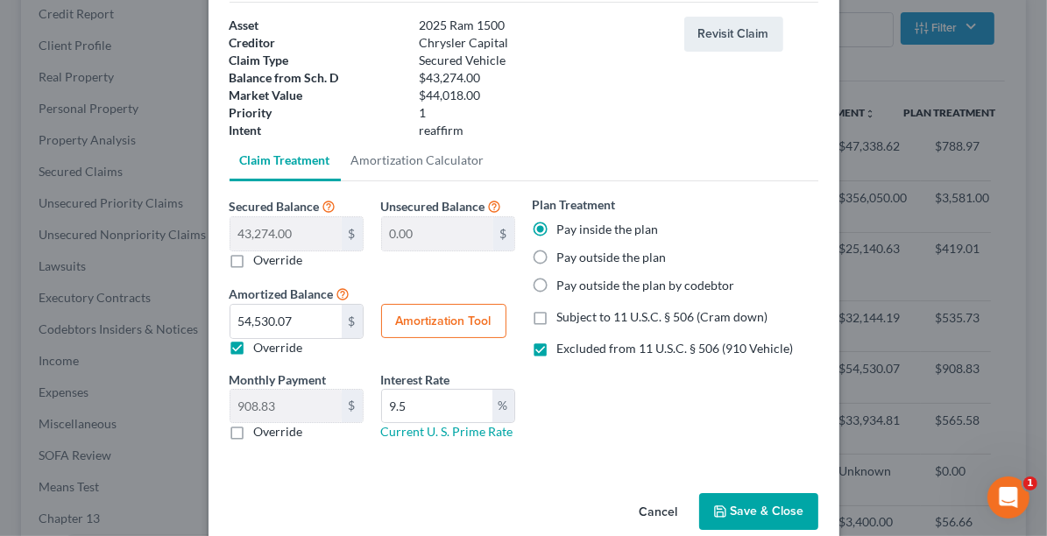
scroll to position [106, 0]
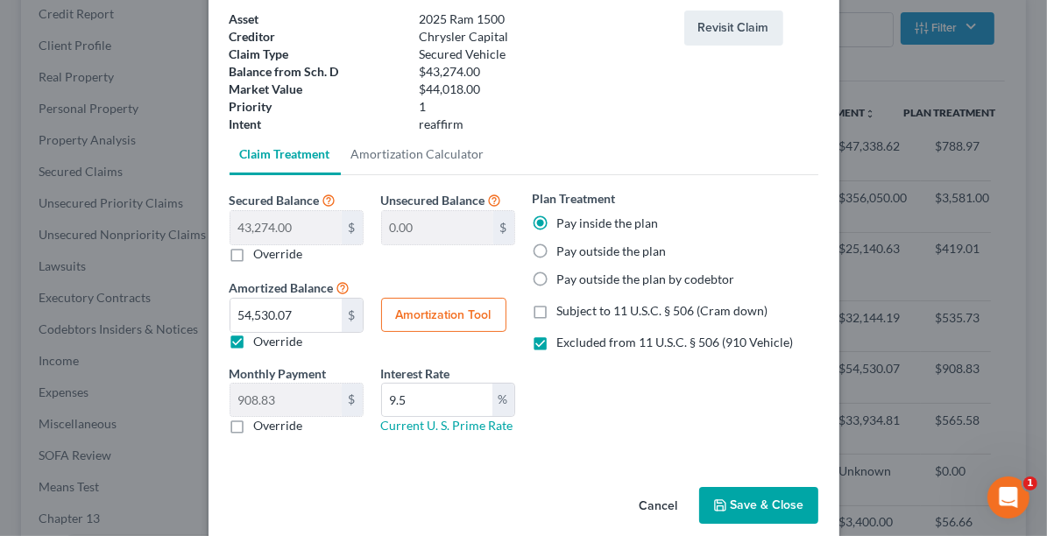
click at [439, 310] on button "Amortization Tool" at bounding box center [443, 315] width 125 height 35
type input "43,274.00"
type input "9.5"
type input "60"
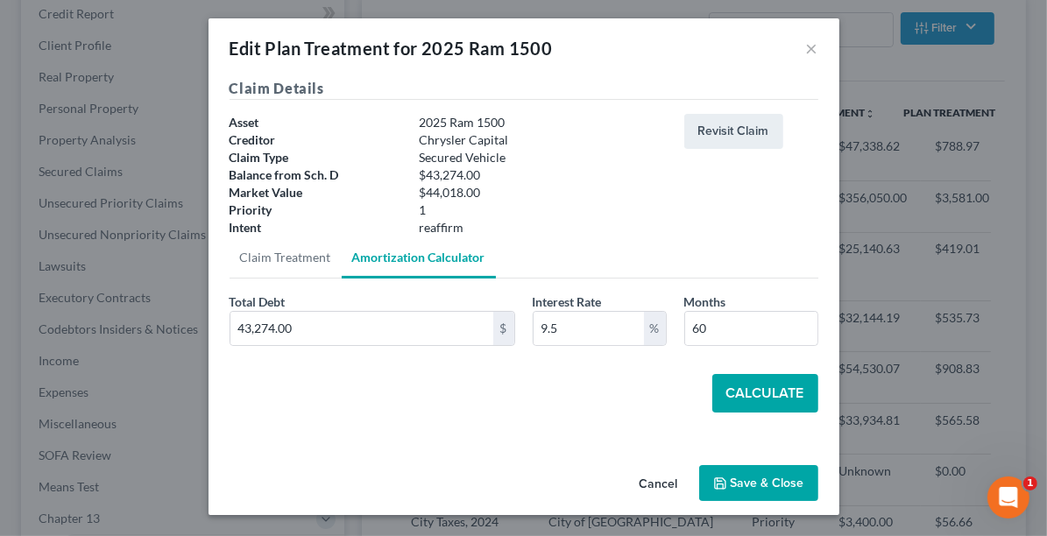
scroll to position [1, 0]
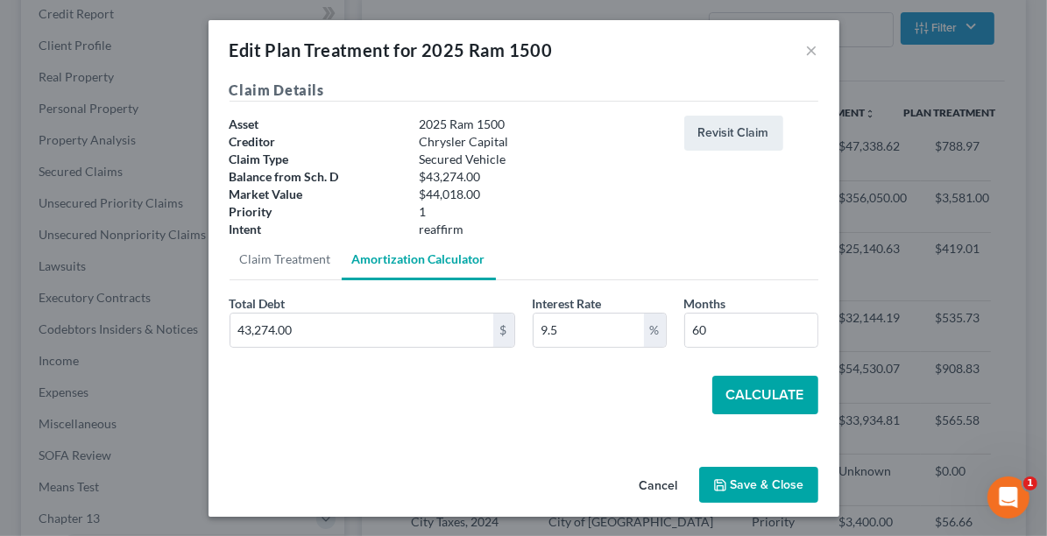
click at [745, 393] on button "Calculate" at bounding box center [766, 395] width 106 height 39
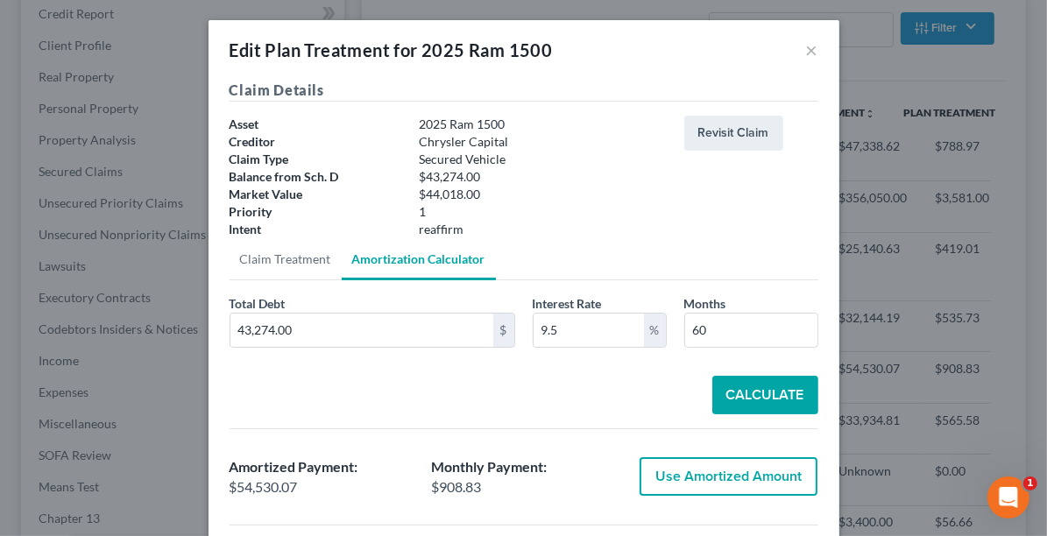
click at [740, 469] on button "Use Amortized Amount" at bounding box center [729, 477] width 178 height 39
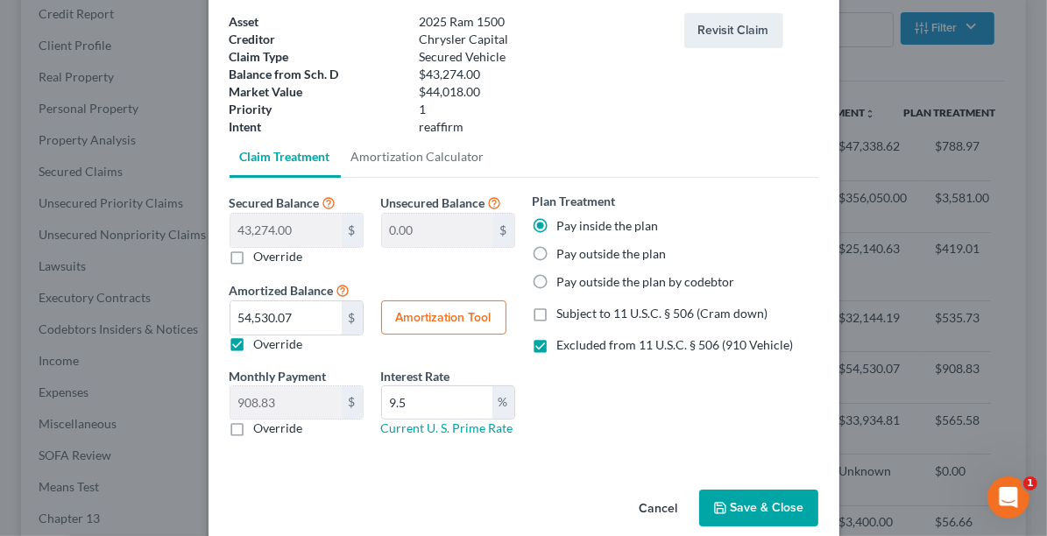
scroll to position [125, 0]
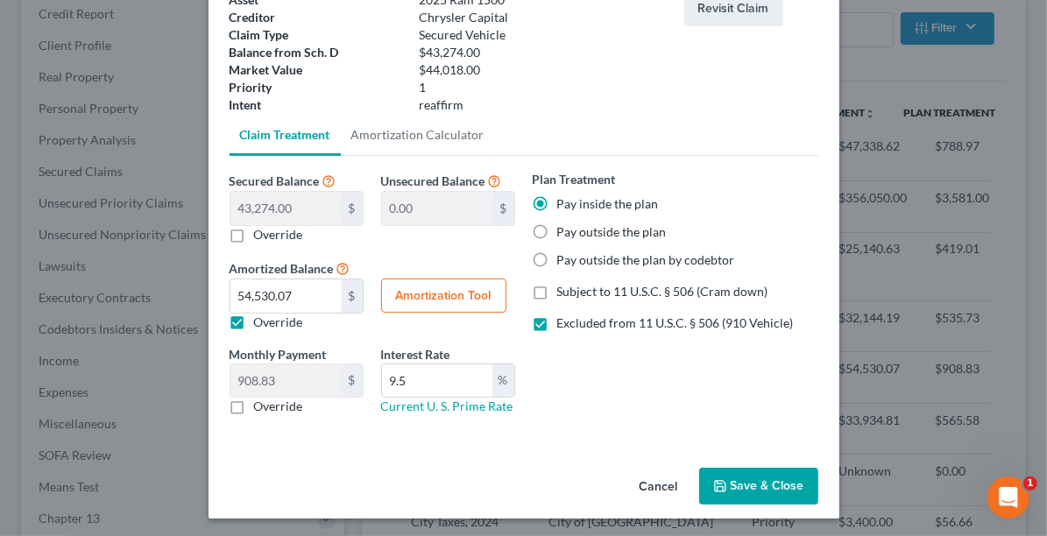
click at [773, 488] on button "Save & Close" at bounding box center [758, 486] width 119 height 37
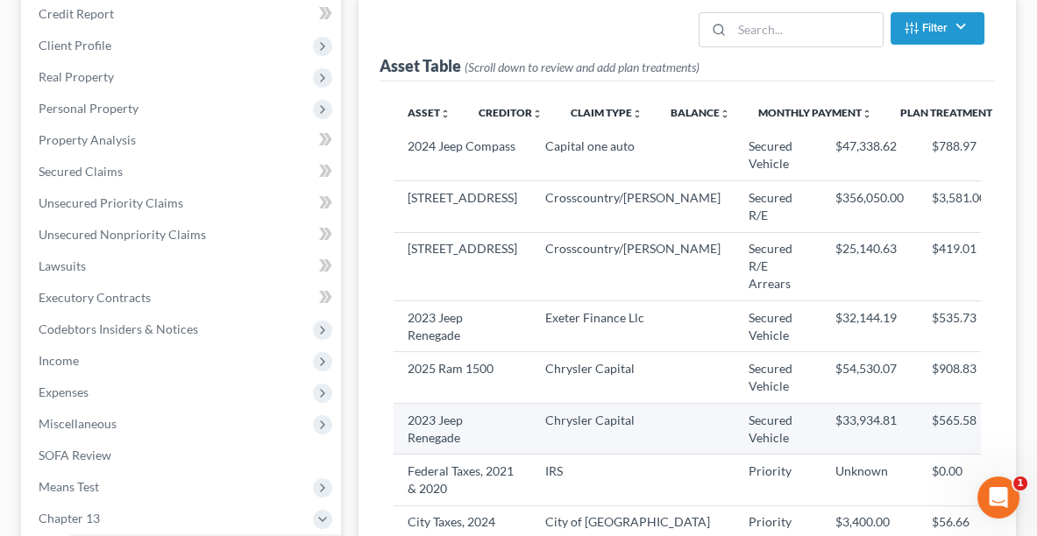
select select "59"
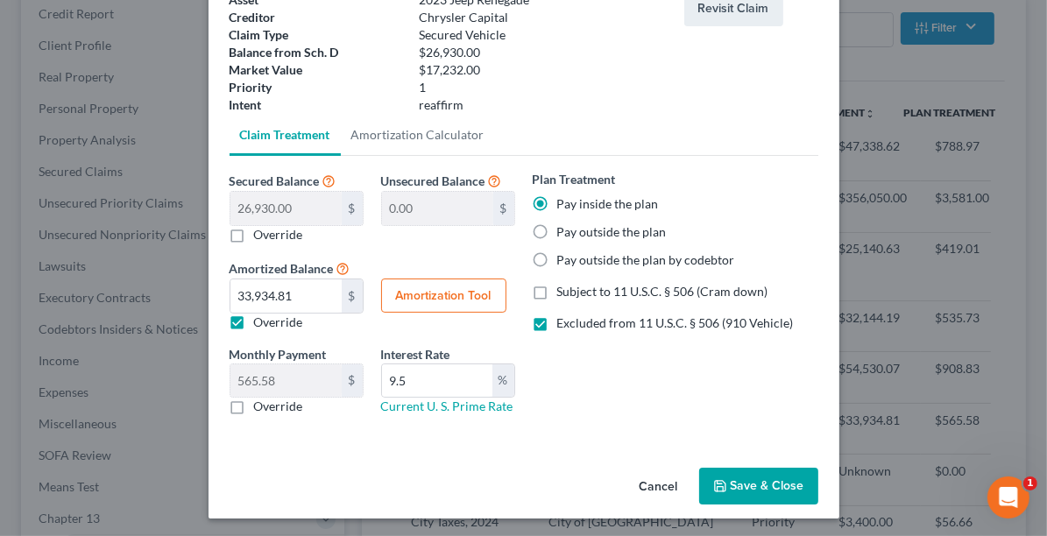
click at [428, 299] on button "Amortization Tool" at bounding box center [443, 296] width 125 height 35
type input "26,930.00"
type input "9.5"
type input "60"
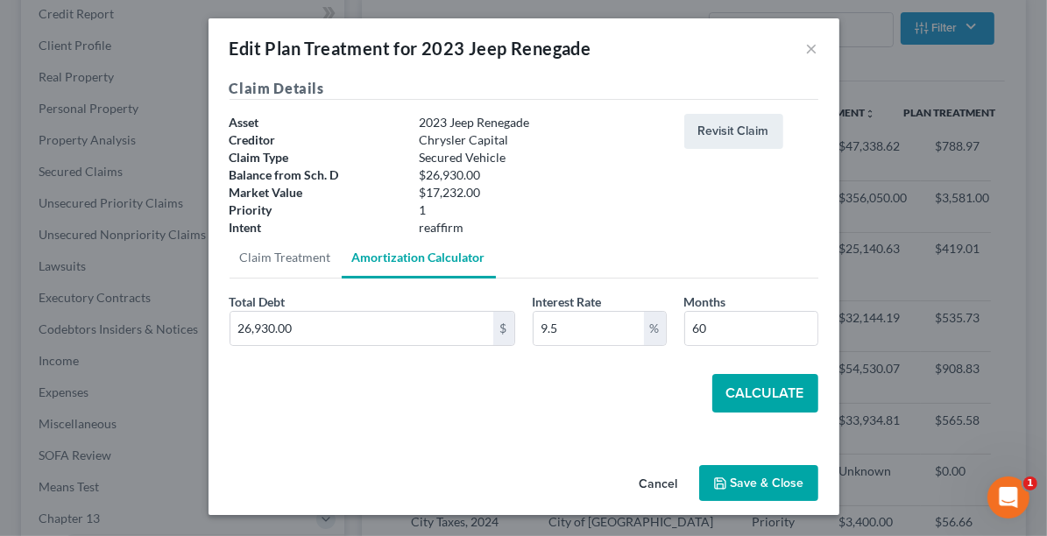
scroll to position [1, 0]
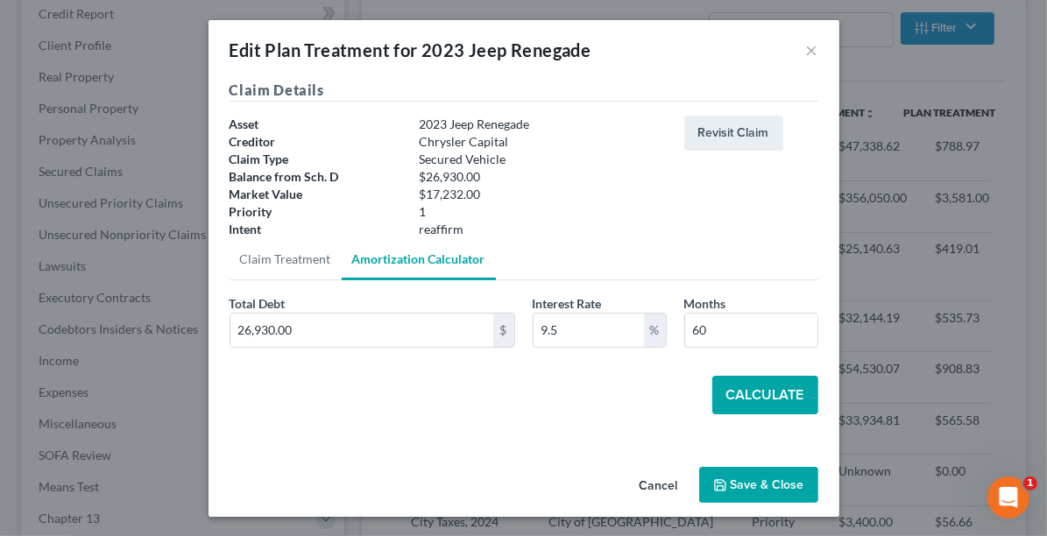
click at [748, 385] on button "Calculate" at bounding box center [766, 395] width 106 height 39
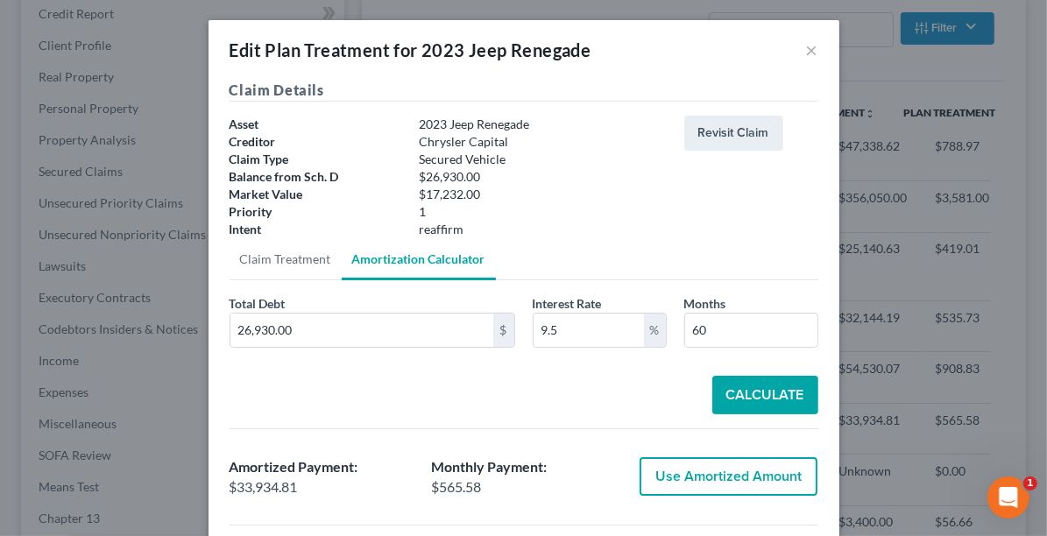
click at [707, 466] on button "Use Amortized Amount" at bounding box center [729, 477] width 178 height 39
type input "33,934.80"
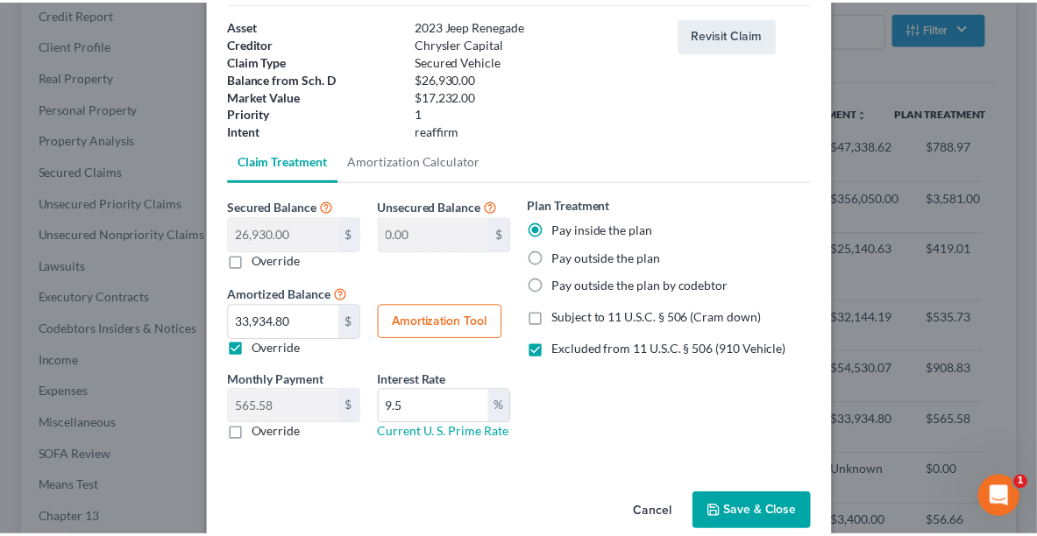
scroll to position [125, 0]
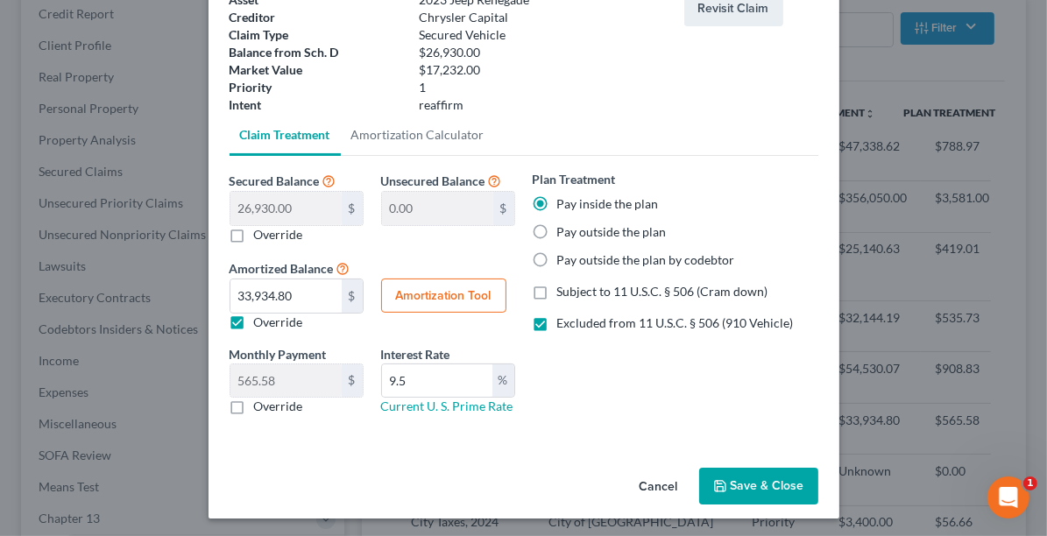
click at [749, 487] on button "Save & Close" at bounding box center [758, 486] width 119 height 37
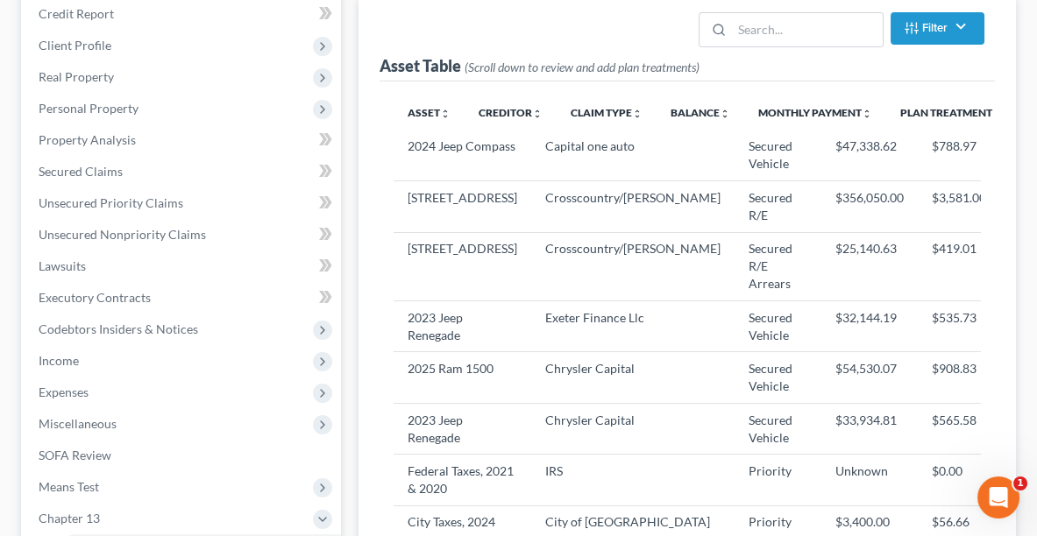
select select "59"
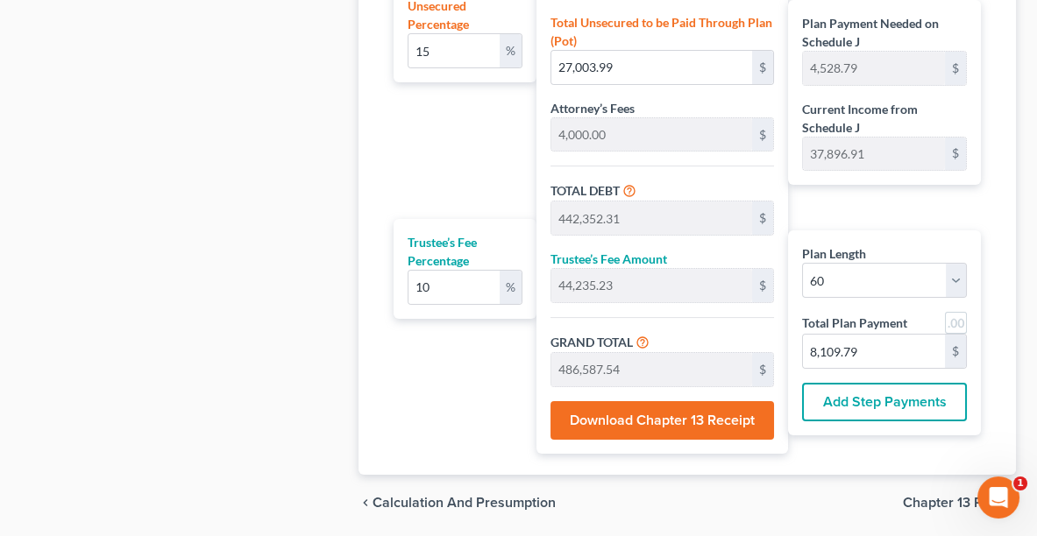
scroll to position [1291, 0]
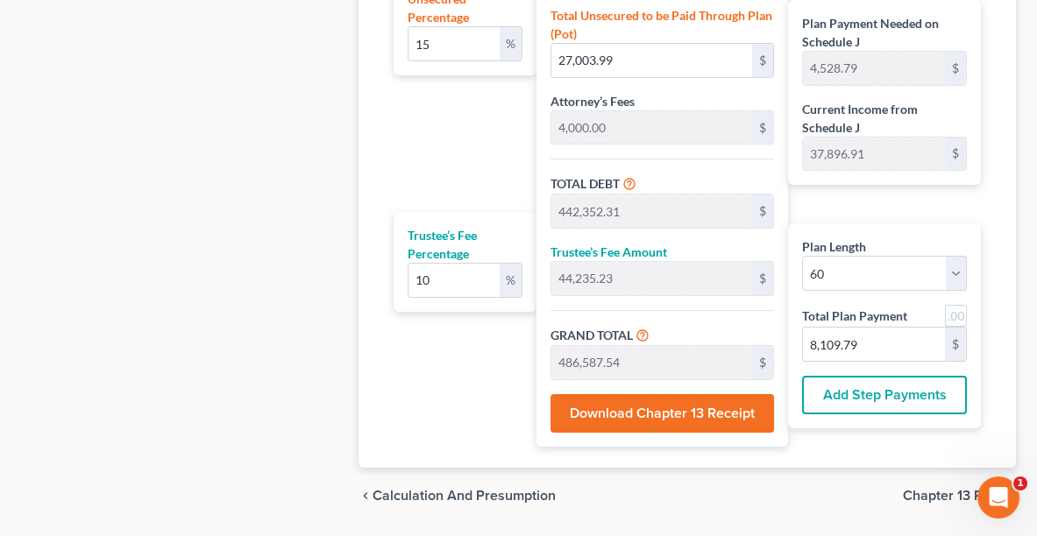
click at [632, 412] on button "Download Chapter 13 Receipt" at bounding box center [662, 413] width 224 height 39
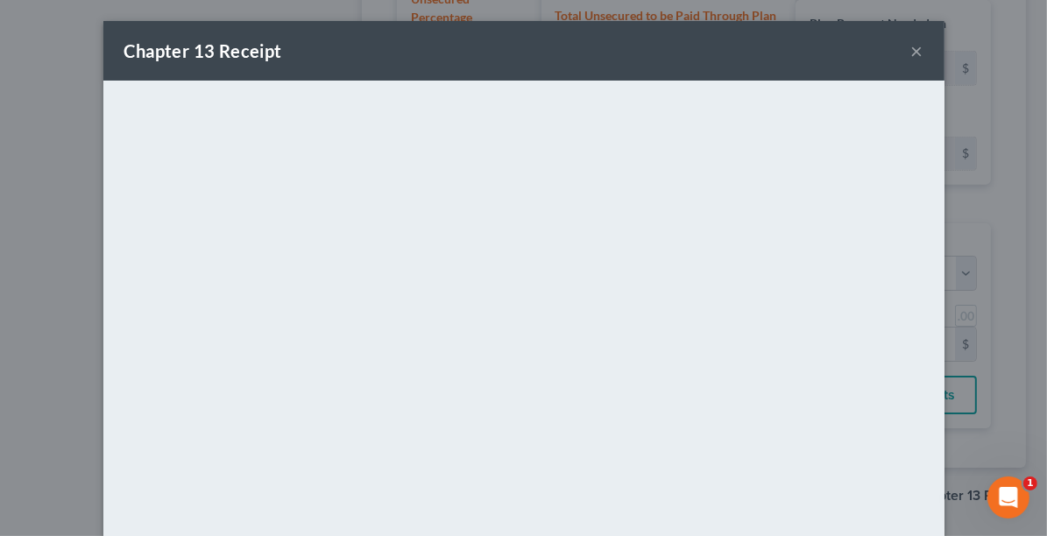
click at [915, 46] on button "×" at bounding box center [918, 50] width 12 height 21
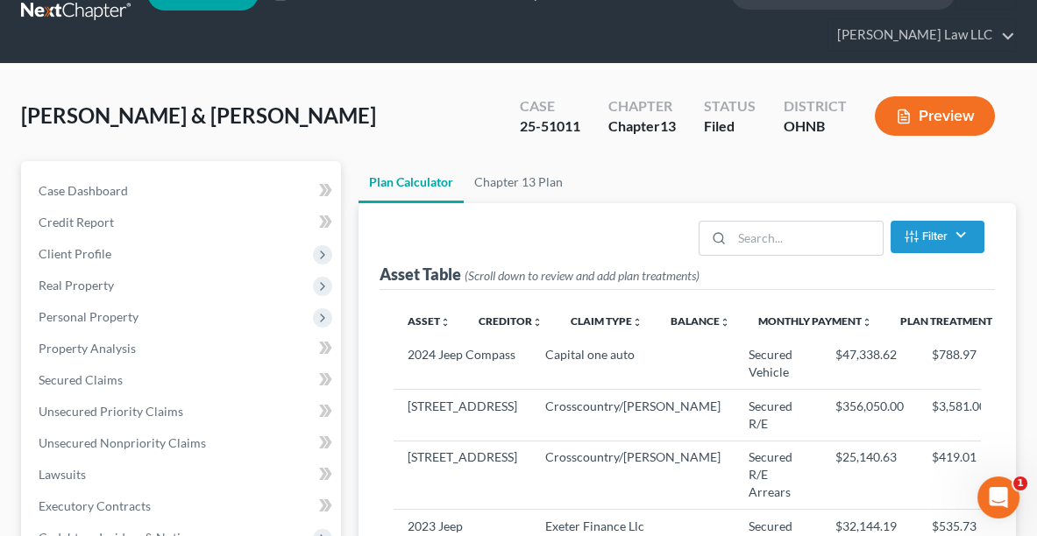
scroll to position [88, 0]
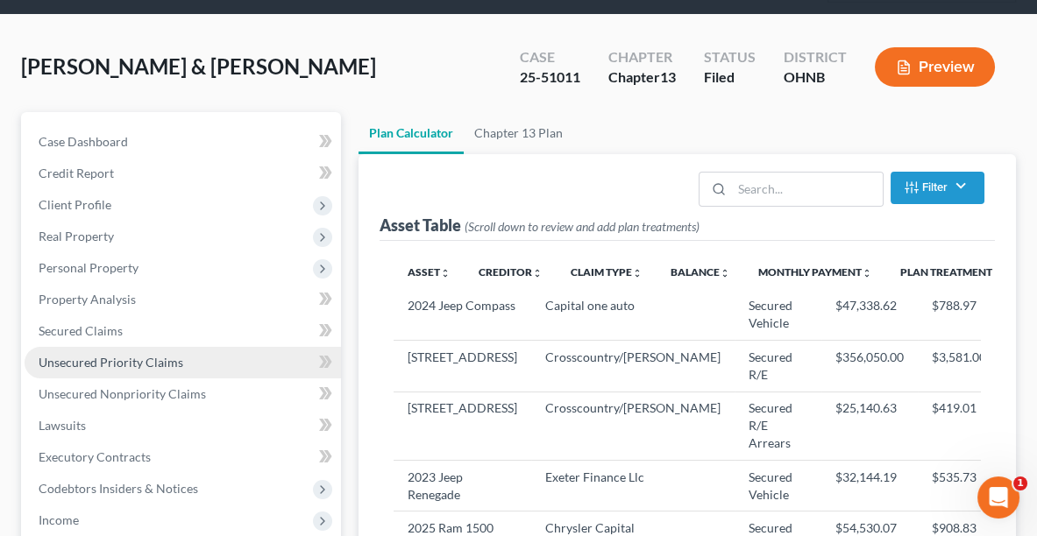
click at [67, 369] on link "Unsecured Priority Claims" at bounding box center [183, 363] width 316 height 32
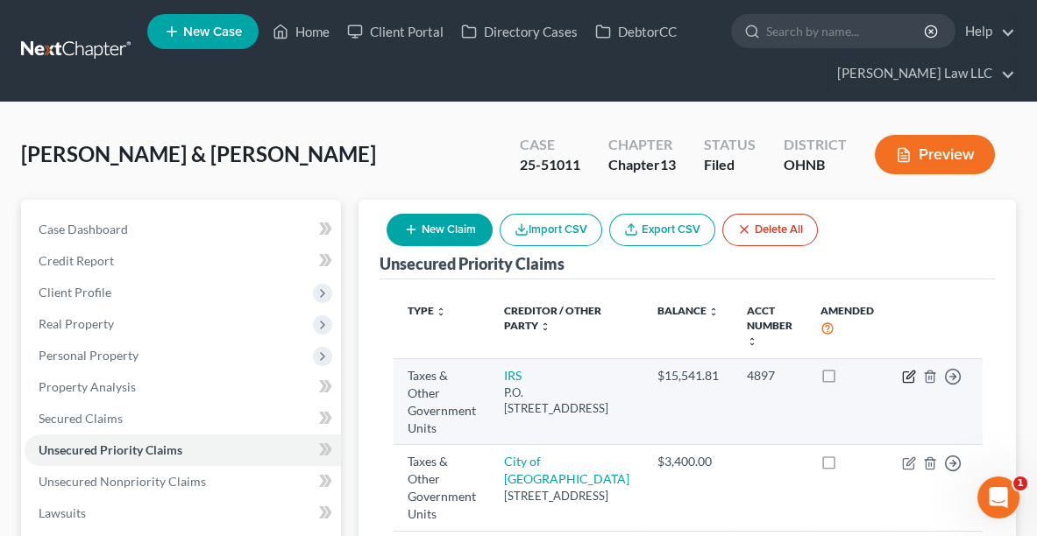
click at [908, 372] on icon "button" at bounding box center [910, 375] width 8 height 8
select select "0"
select select "39"
select select "2"
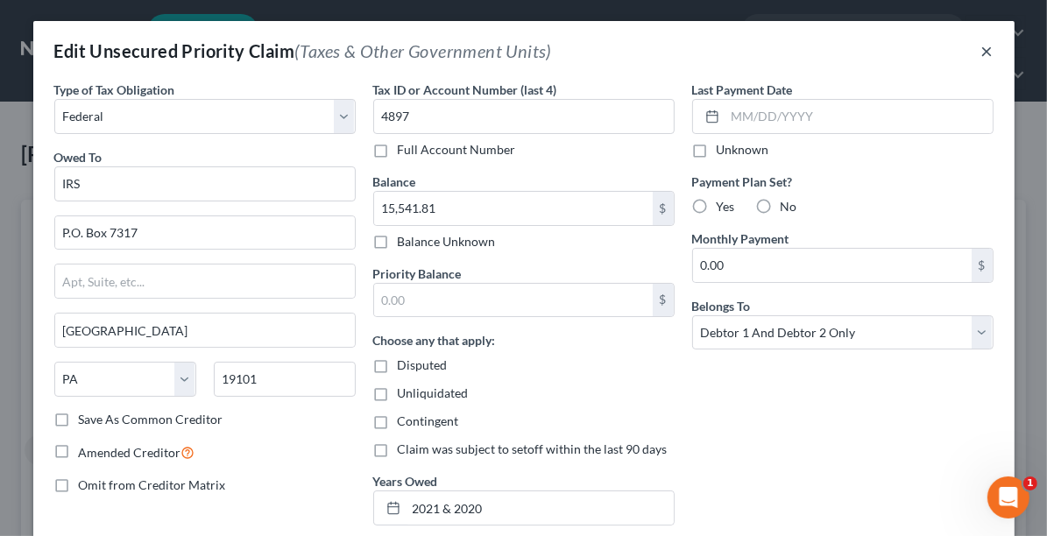
click at [984, 60] on button "×" at bounding box center [988, 50] width 12 height 21
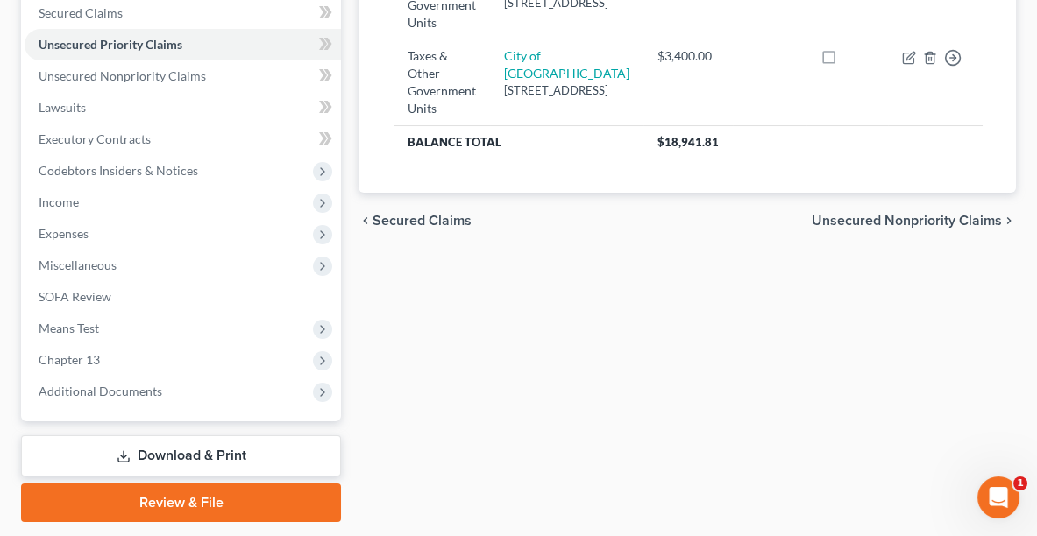
scroll to position [454, 0]
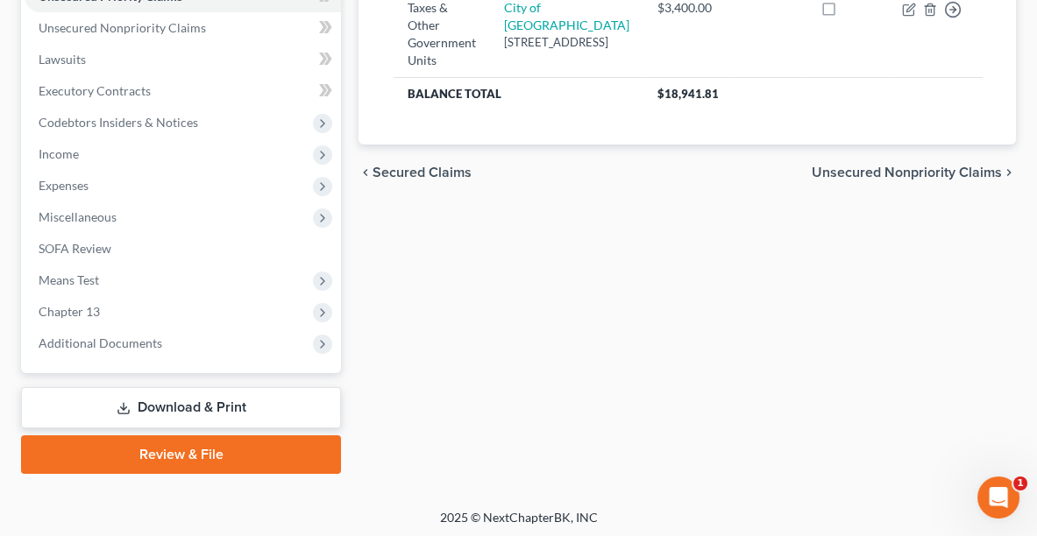
click at [132, 411] on link "Download & Print" at bounding box center [181, 407] width 320 height 41
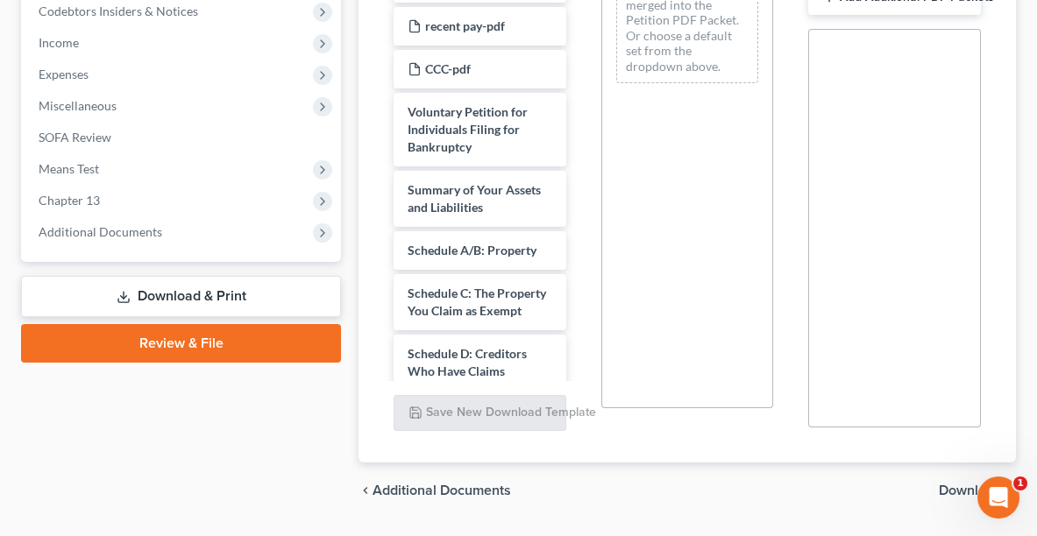
scroll to position [569, 0]
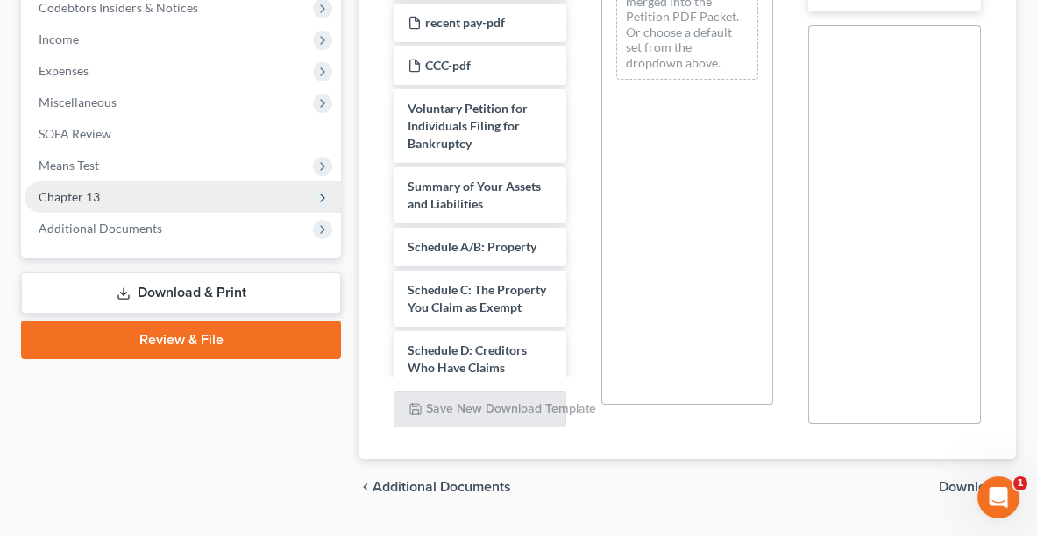
click at [105, 188] on span "Chapter 13" at bounding box center [183, 197] width 316 height 32
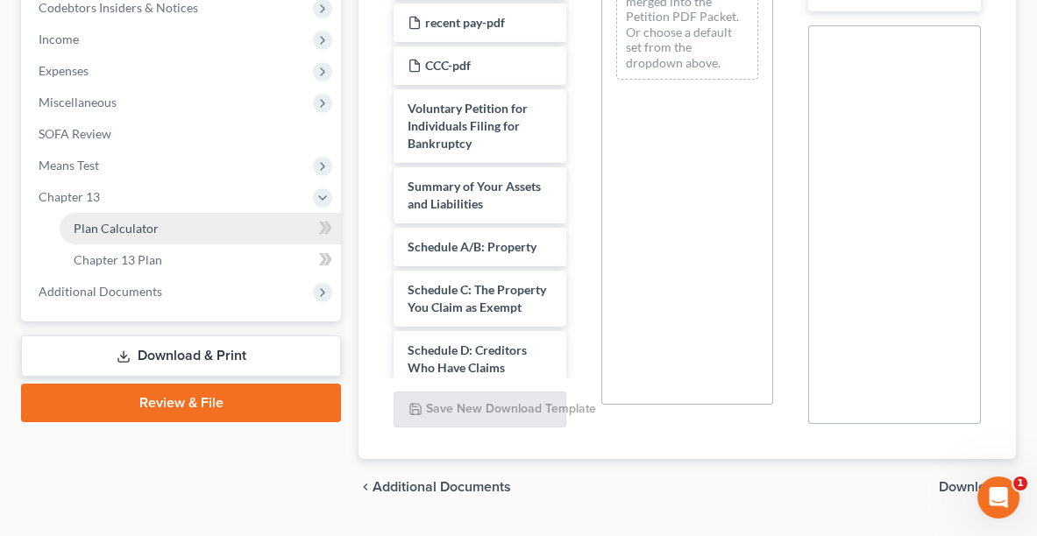
click at [117, 223] on span "Plan Calculator" at bounding box center [116, 228] width 85 height 15
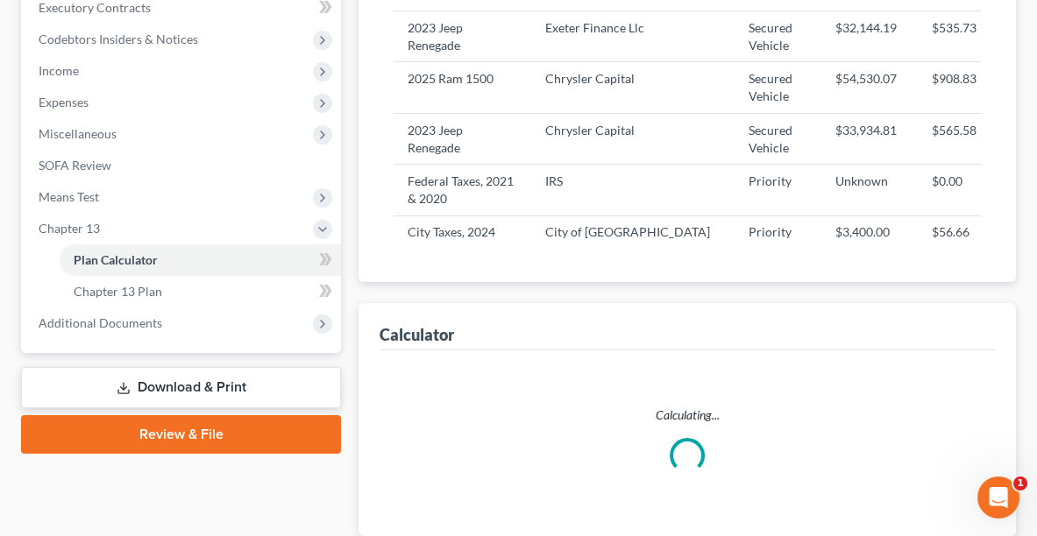
scroll to position [657, 0]
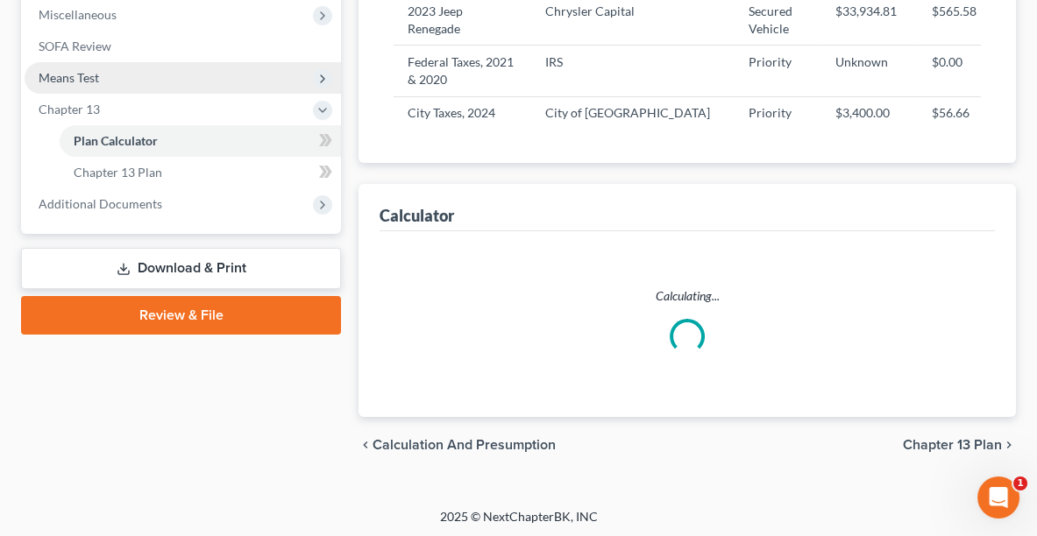
click at [98, 63] on span "Means Test" at bounding box center [183, 78] width 316 height 32
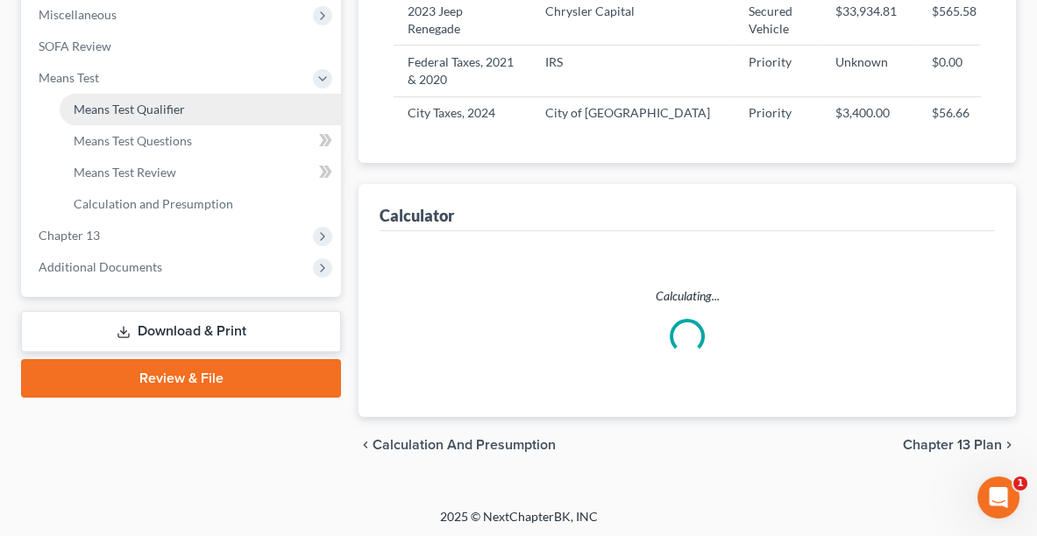
click at [116, 109] on span "Means Test Qualifier" at bounding box center [129, 109] width 111 height 15
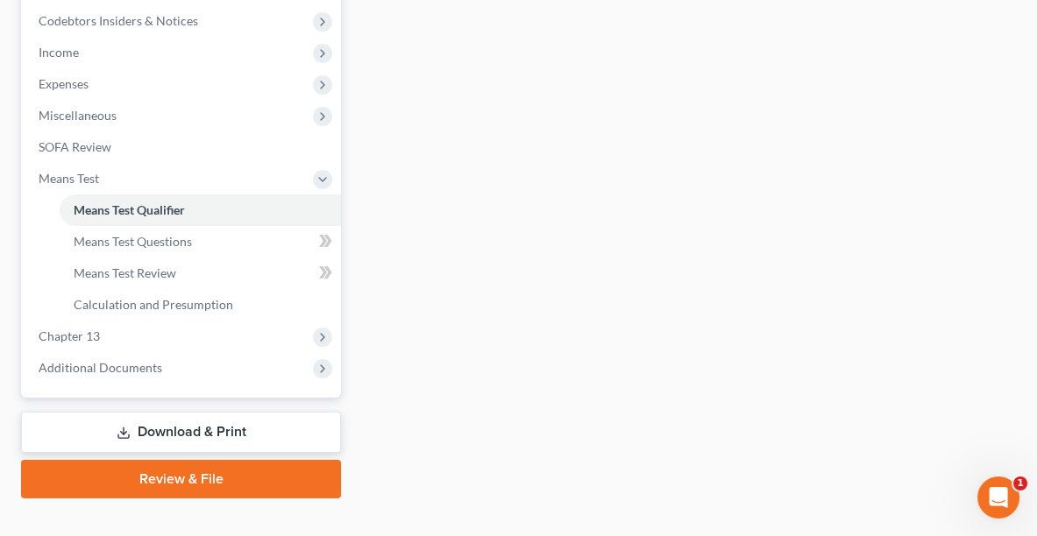
scroll to position [564, 0]
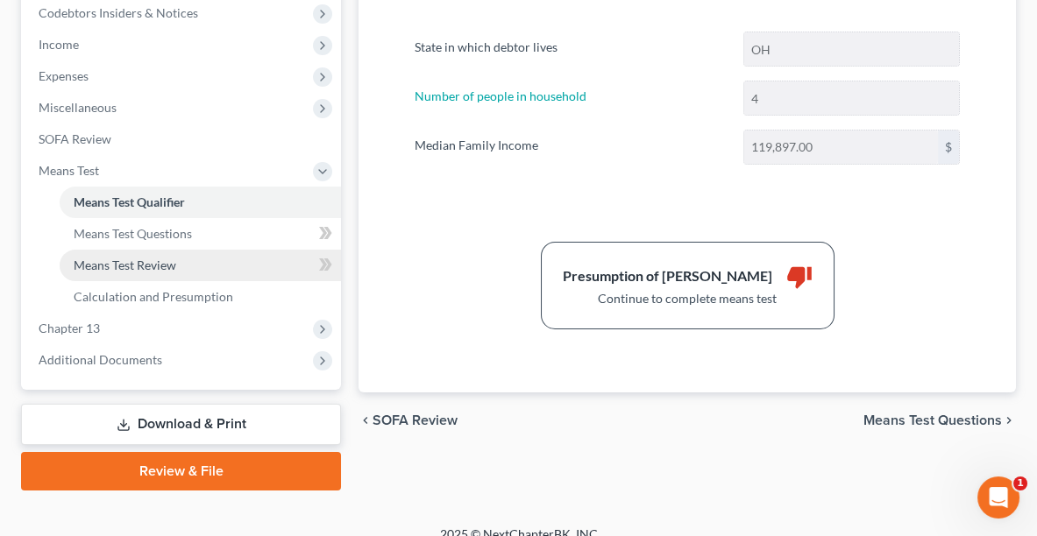
click at [144, 261] on span "Means Test Review" at bounding box center [125, 265] width 103 height 15
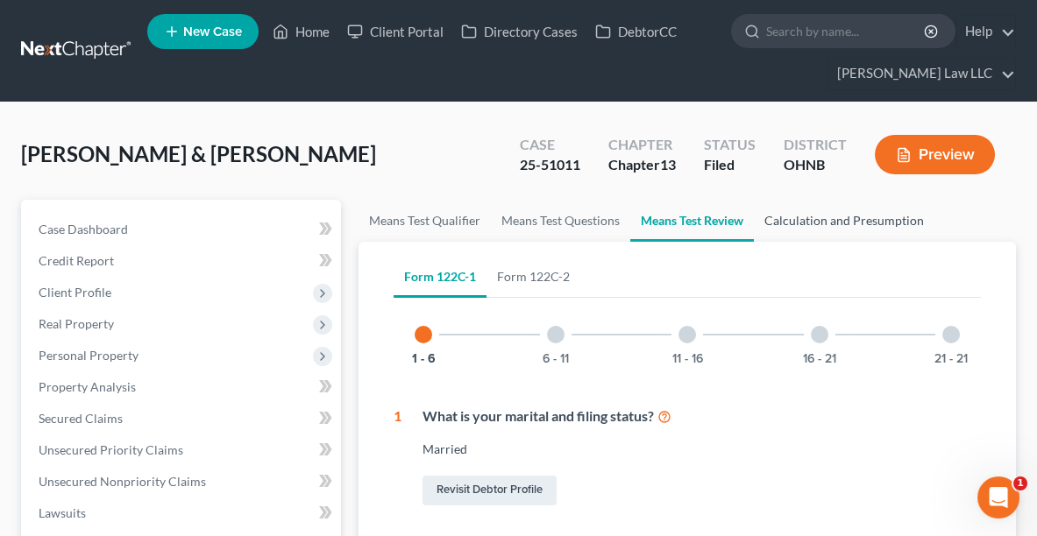
click at [900, 214] on link "Calculation and Presumption" at bounding box center [844, 221] width 181 height 42
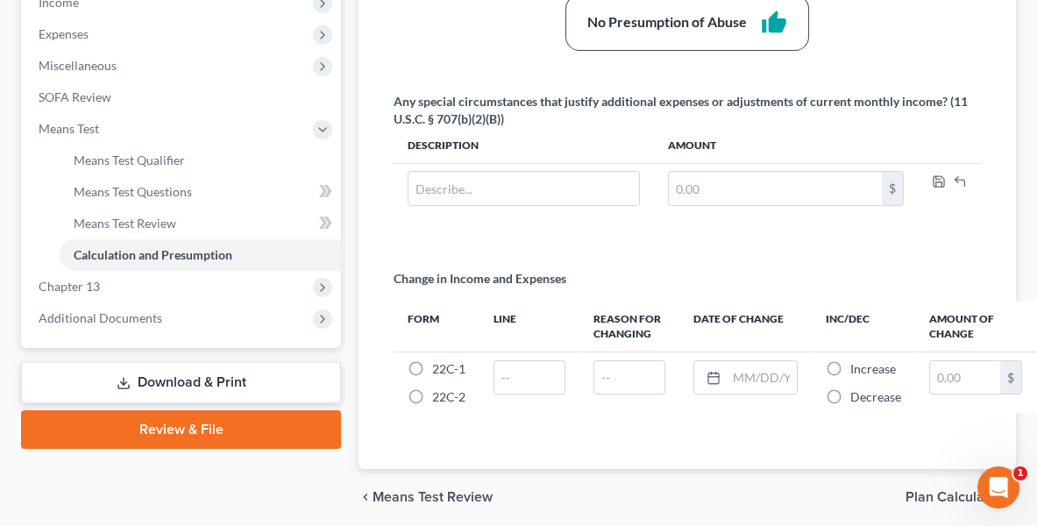
scroll to position [605, 0]
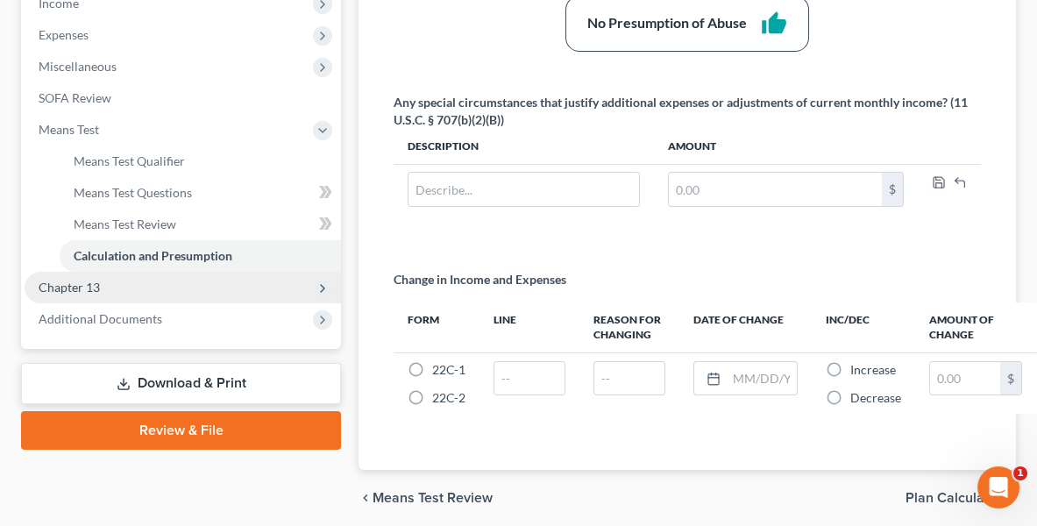
click at [133, 287] on span "Chapter 13" at bounding box center [183, 288] width 316 height 32
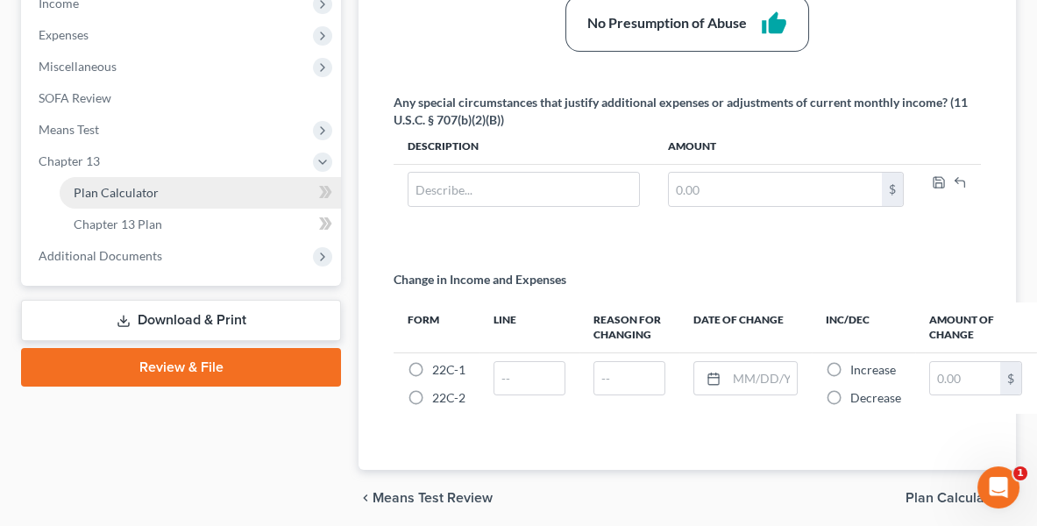
click at [107, 188] on span "Plan Calculator" at bounding box center [116, 192] width 85 height 15
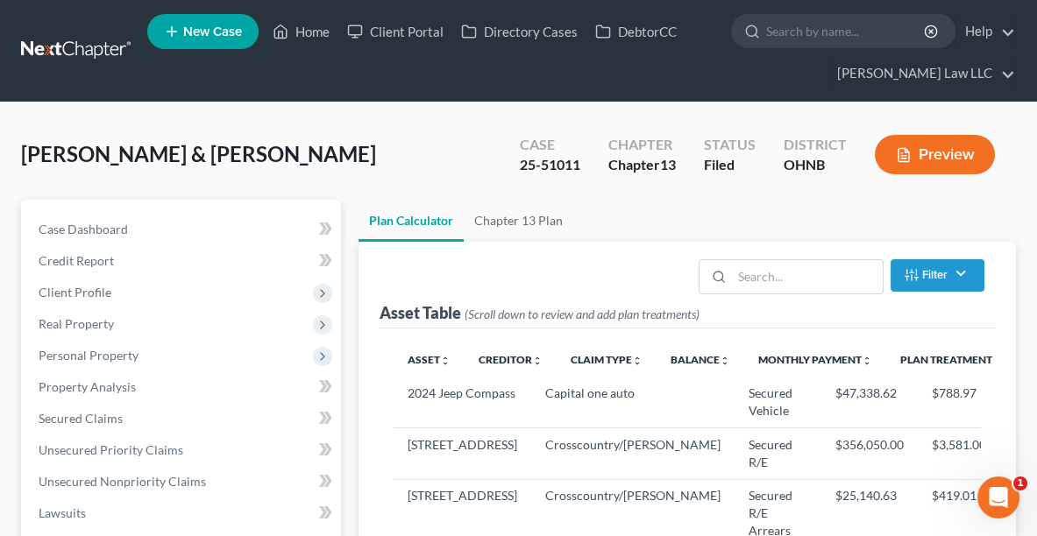
select select "59"
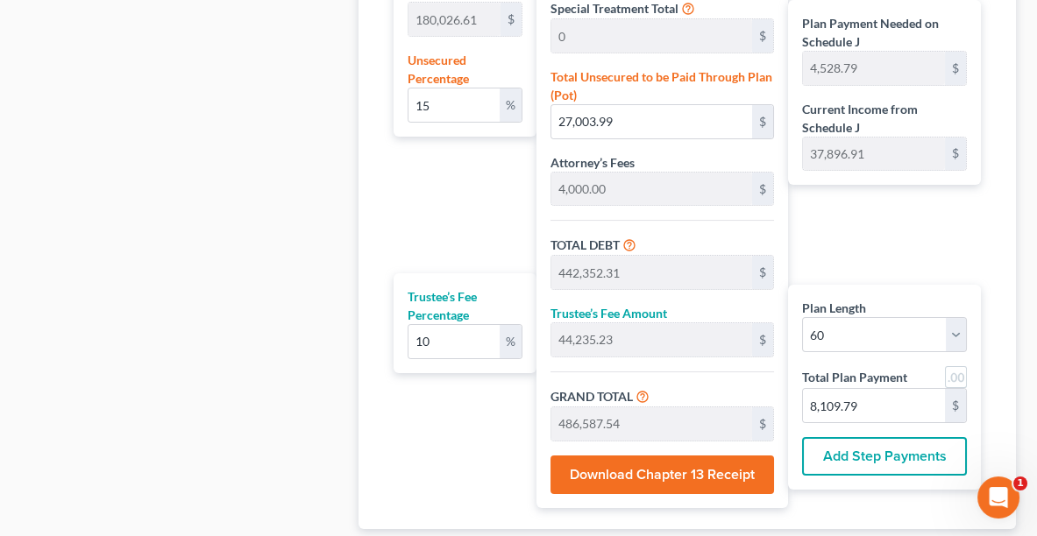
scroll to position [1239, 0]
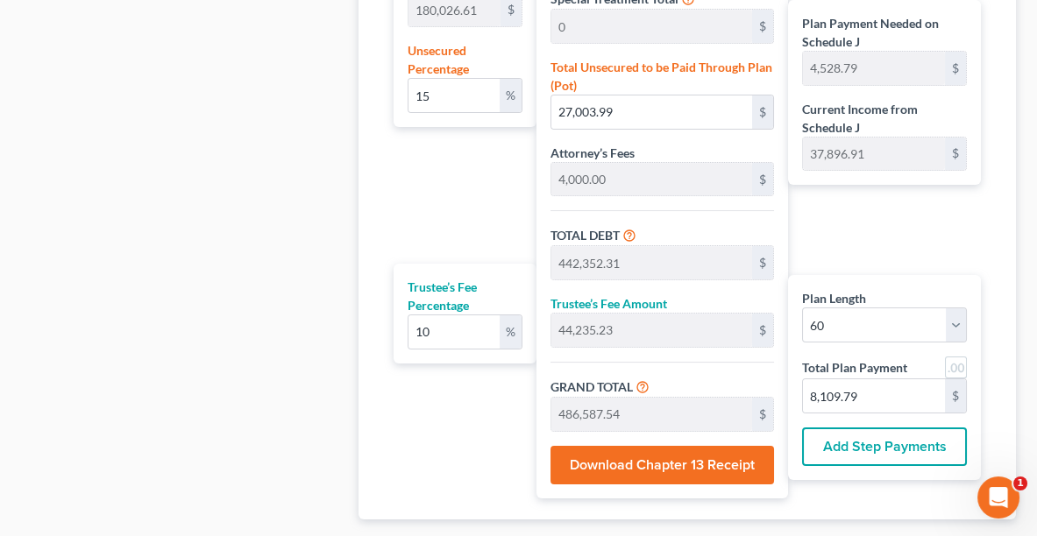
click at [707, 455] on button "Download Chapter 13 Receipt" at bounding box center [662, 465] width 224 height 39
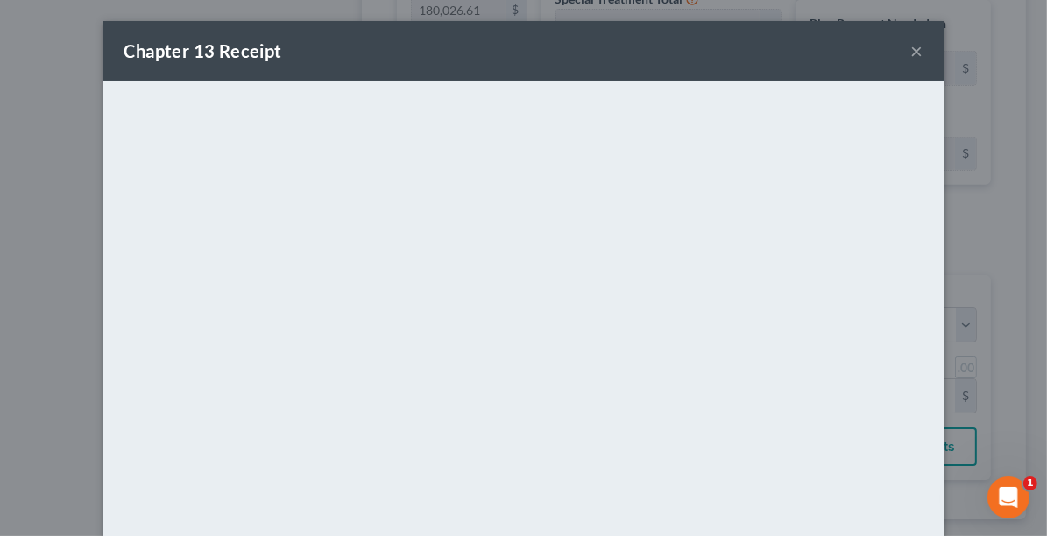
click at [914, 53] on button "×" at bounding box center [918, 50] width 12 height 21
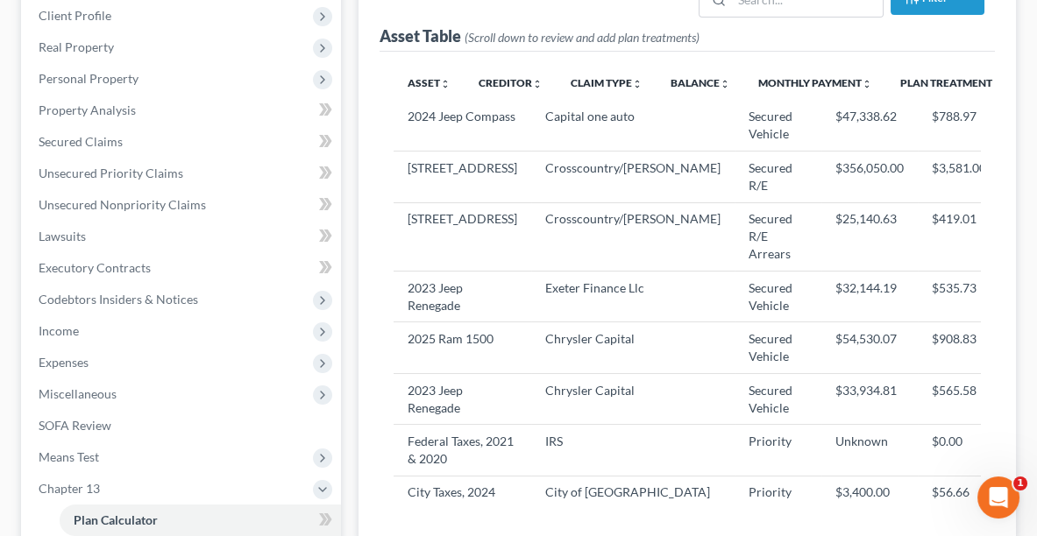
scroll to position [275, 0]
